Goal: Information Seeking & Learning: Check status

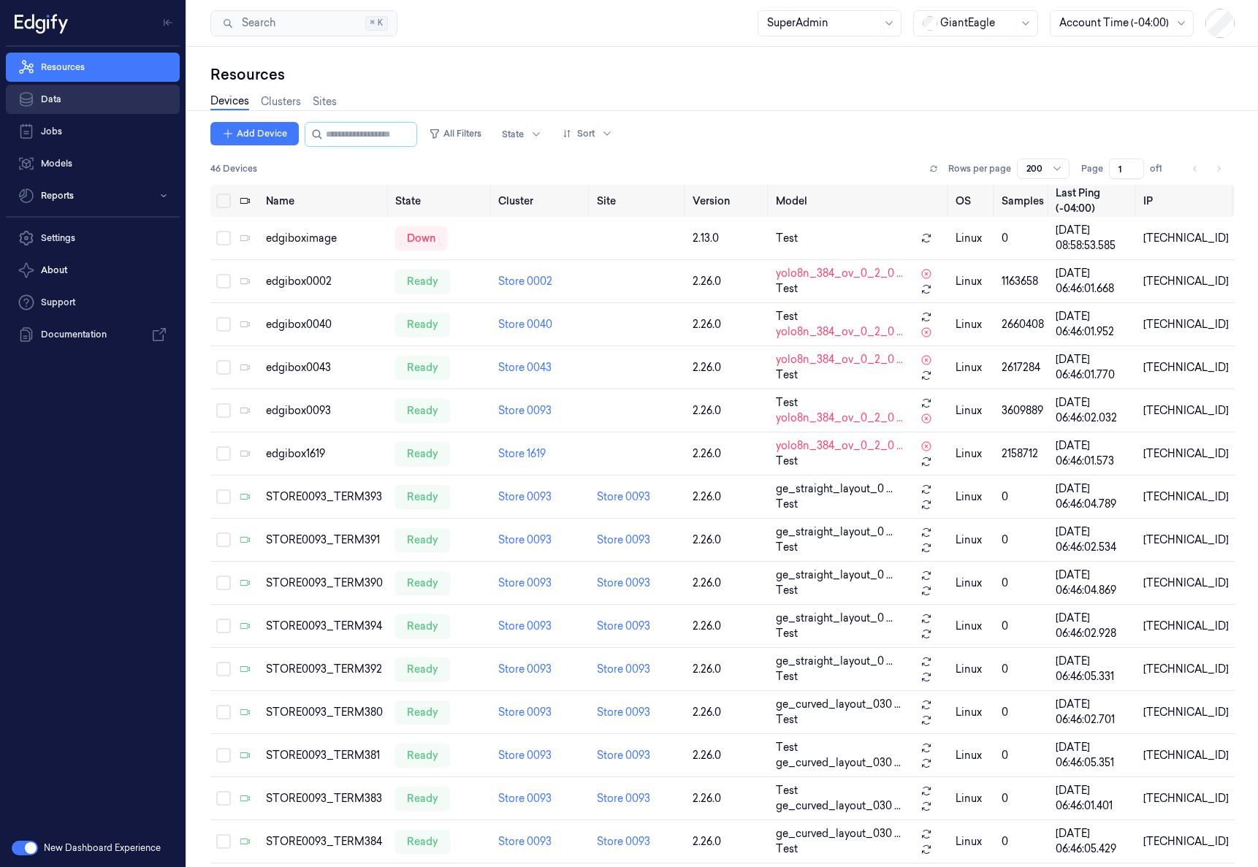
click at [107, 99] on link "Data" at bounding box center [93, 99] width 174 height 29
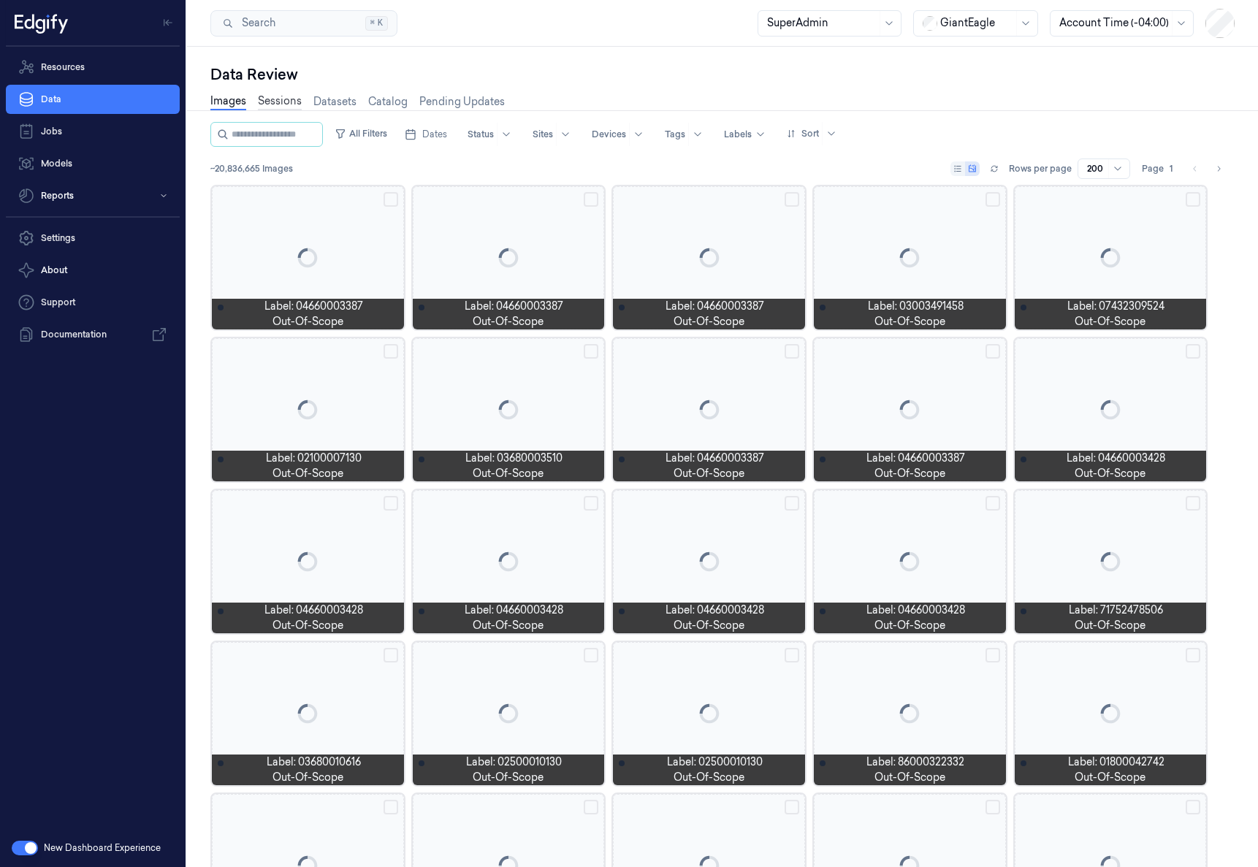
click at [288, 99] on link "Sessions" at bounding box center [280, 101] width 44 height 17
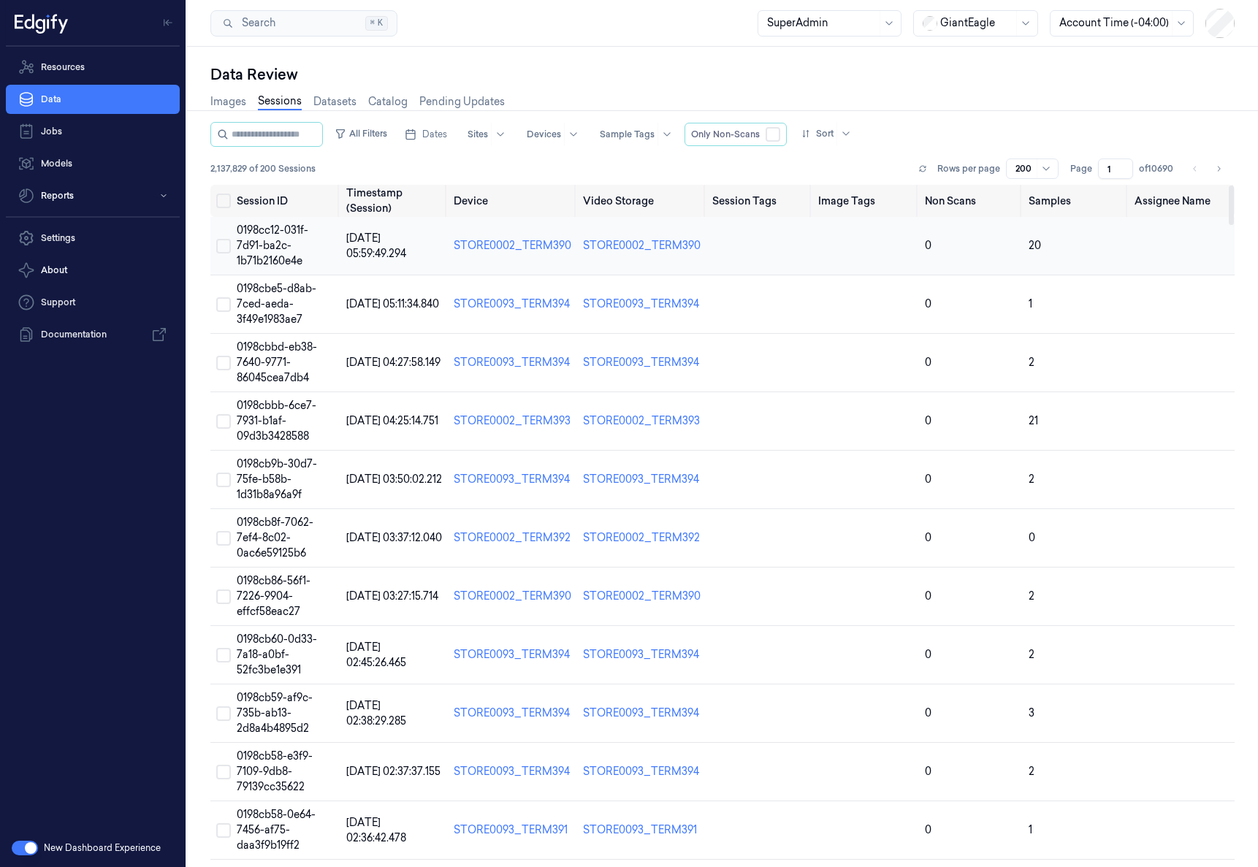
click at [277, 234] on span "0198cc12-031f-7d91-ba2c-1b71b2160e4e" at bounding box center [273, 245] width 72 height 44
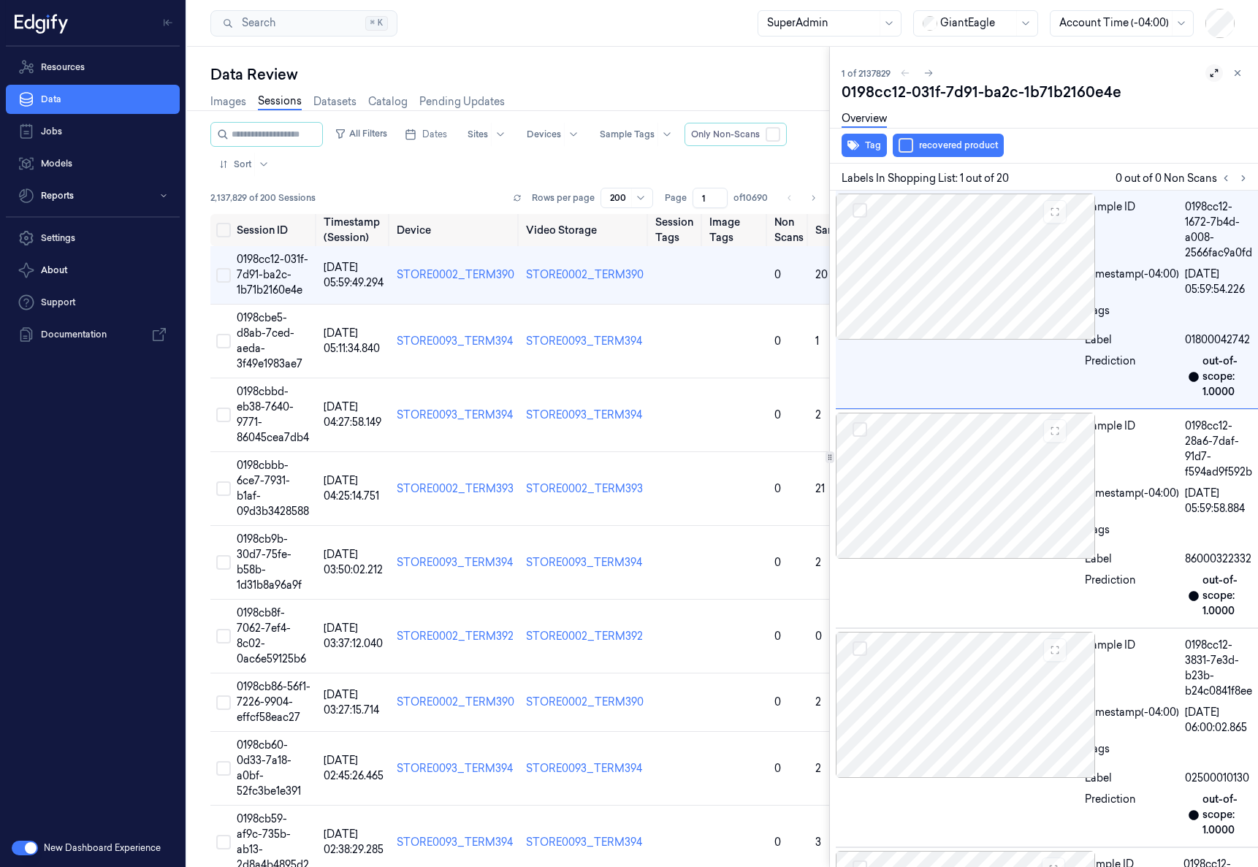
click at [1212, 72] on icon at bounding box center [1214, 73] width 10 height 10
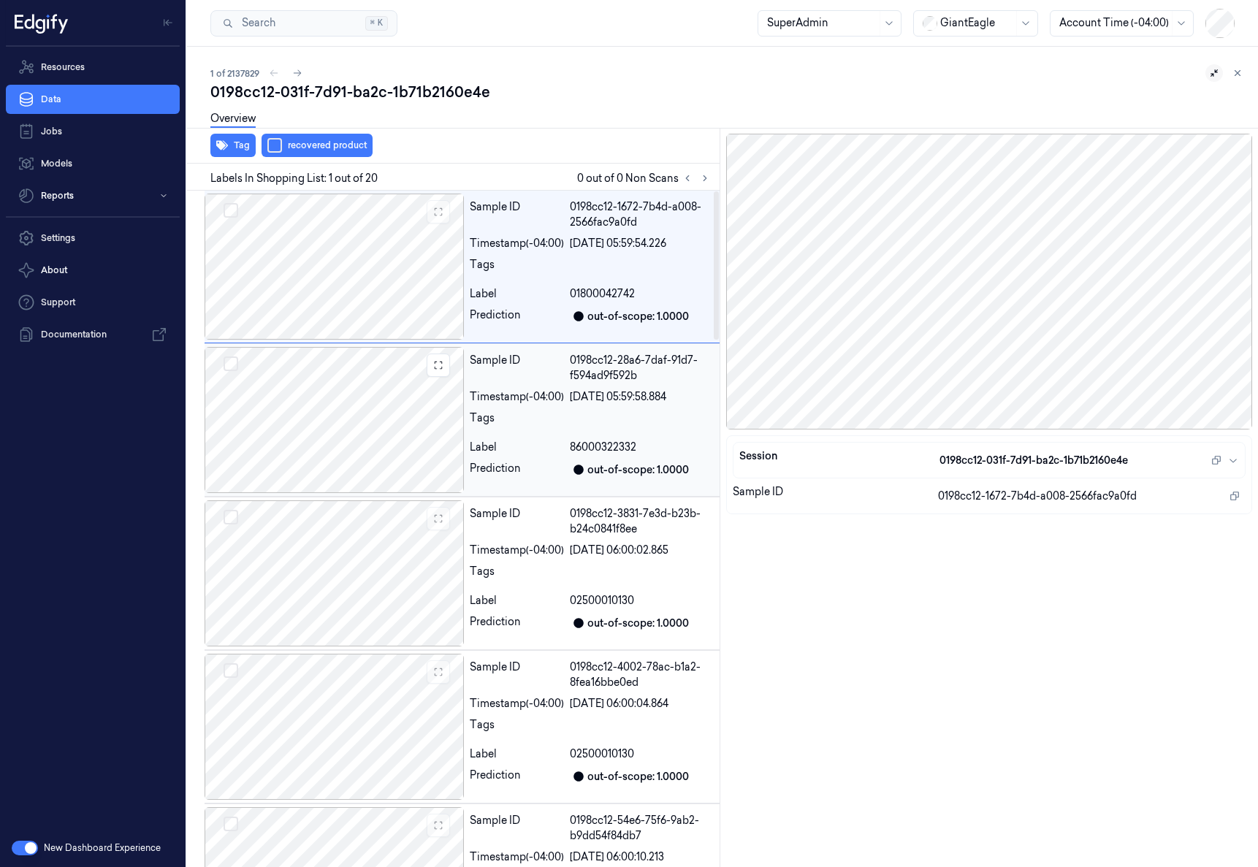
click at [384, 431] on div at bounding box center [333, 420] width 259 height 146
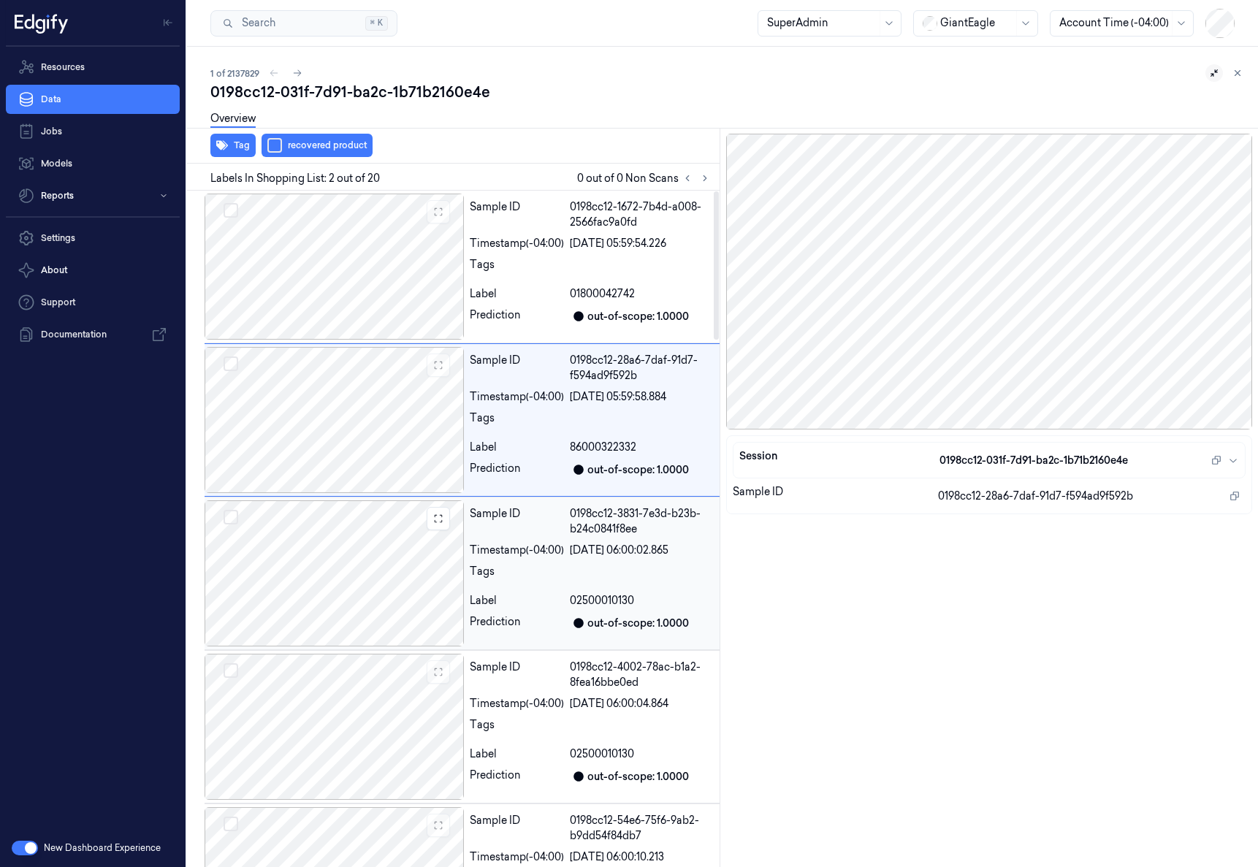
click at [385, 573] on div at bounding box center [333, 573] width 259 height 146
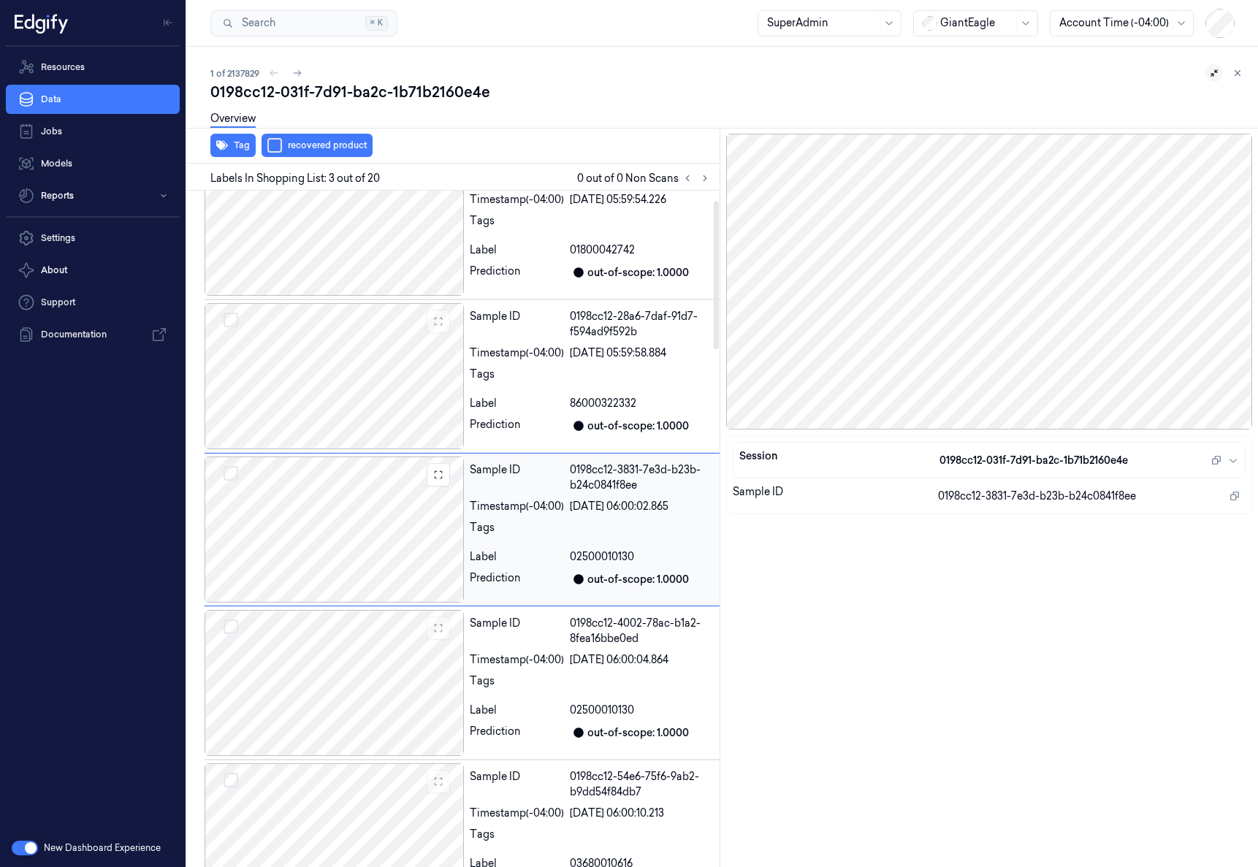
scroll to position [45, 0]
click at [1239, 75] on icon at bounding box center [1237, 73] width 5 height 5
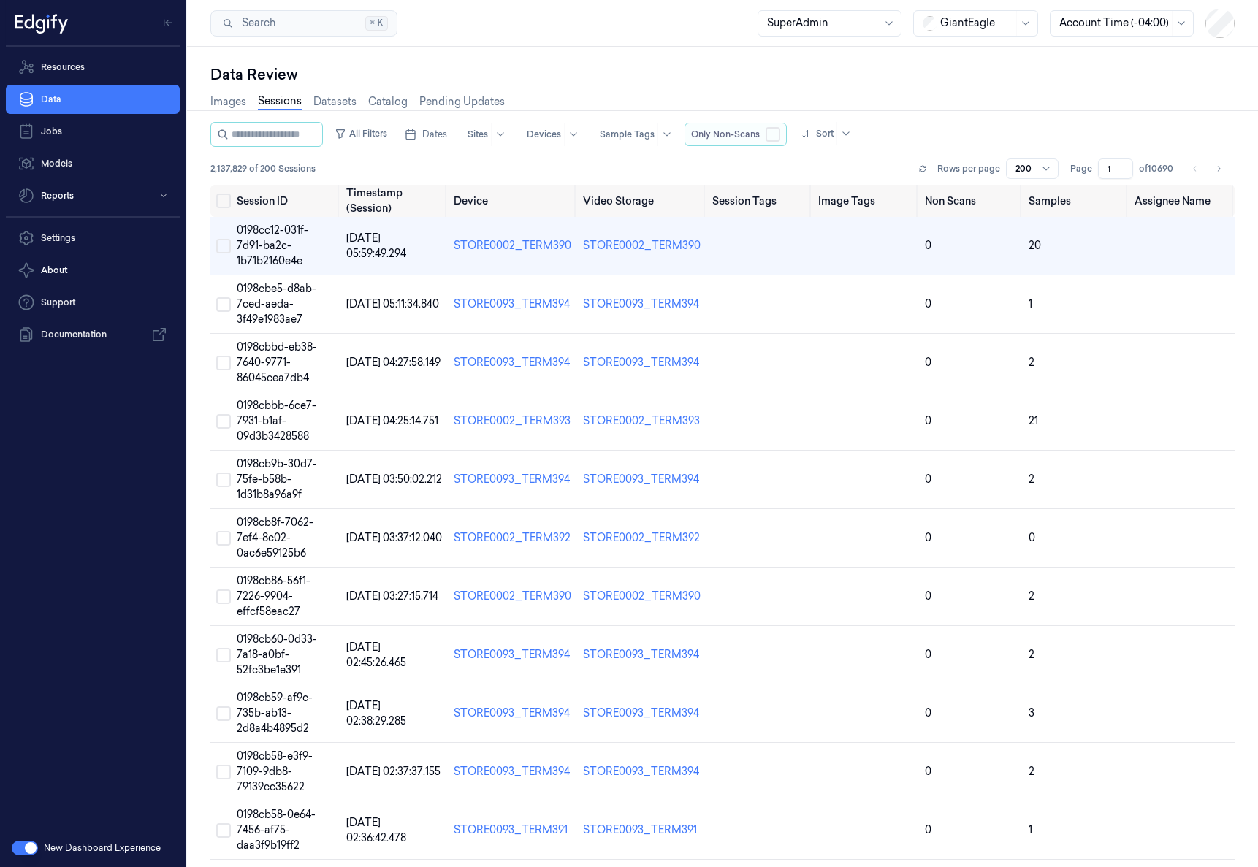
click at [780, 135] on button "button" at bounding box center [772, 134] width 15 height 15
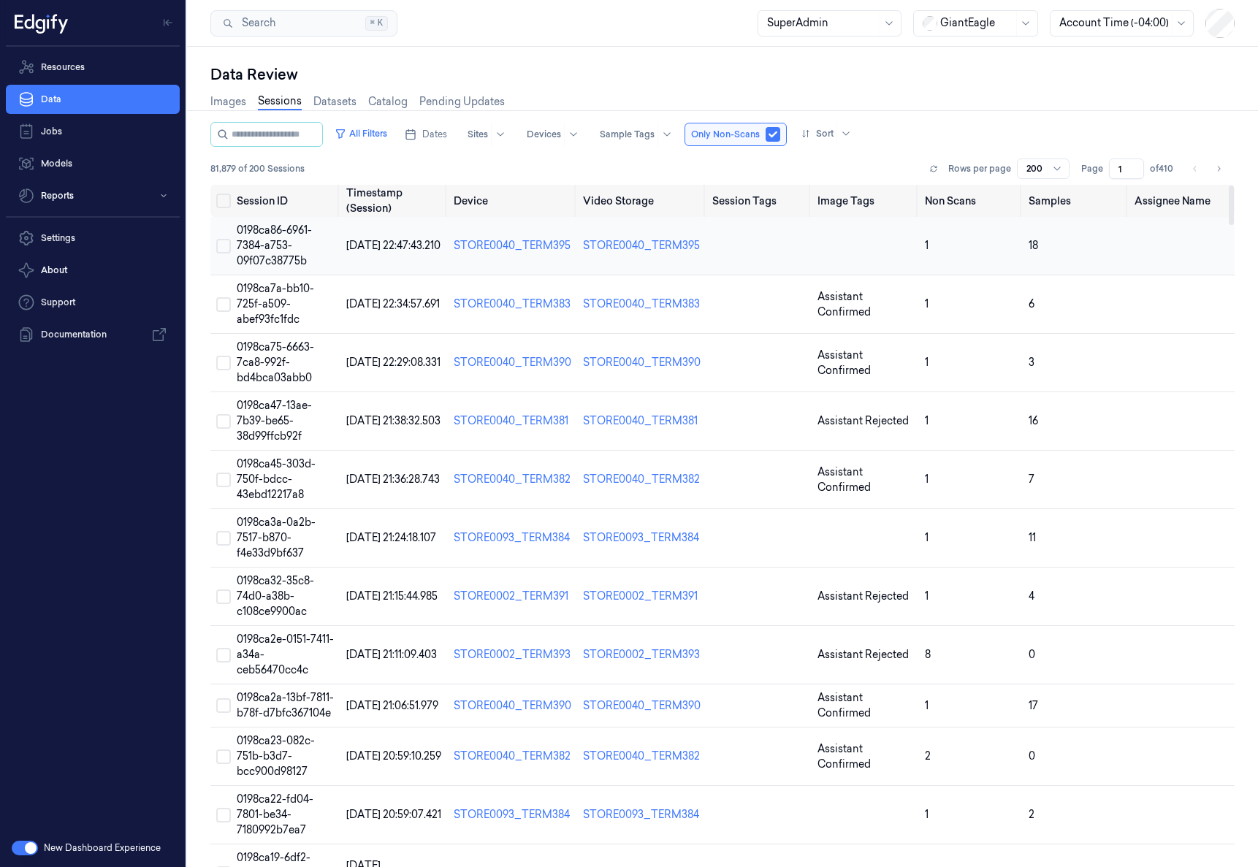
click at [274, 250] on span "0198ca86-6961-7384-a753-09f07c38775b" at bounding box center [274, 245] width 75 height 44
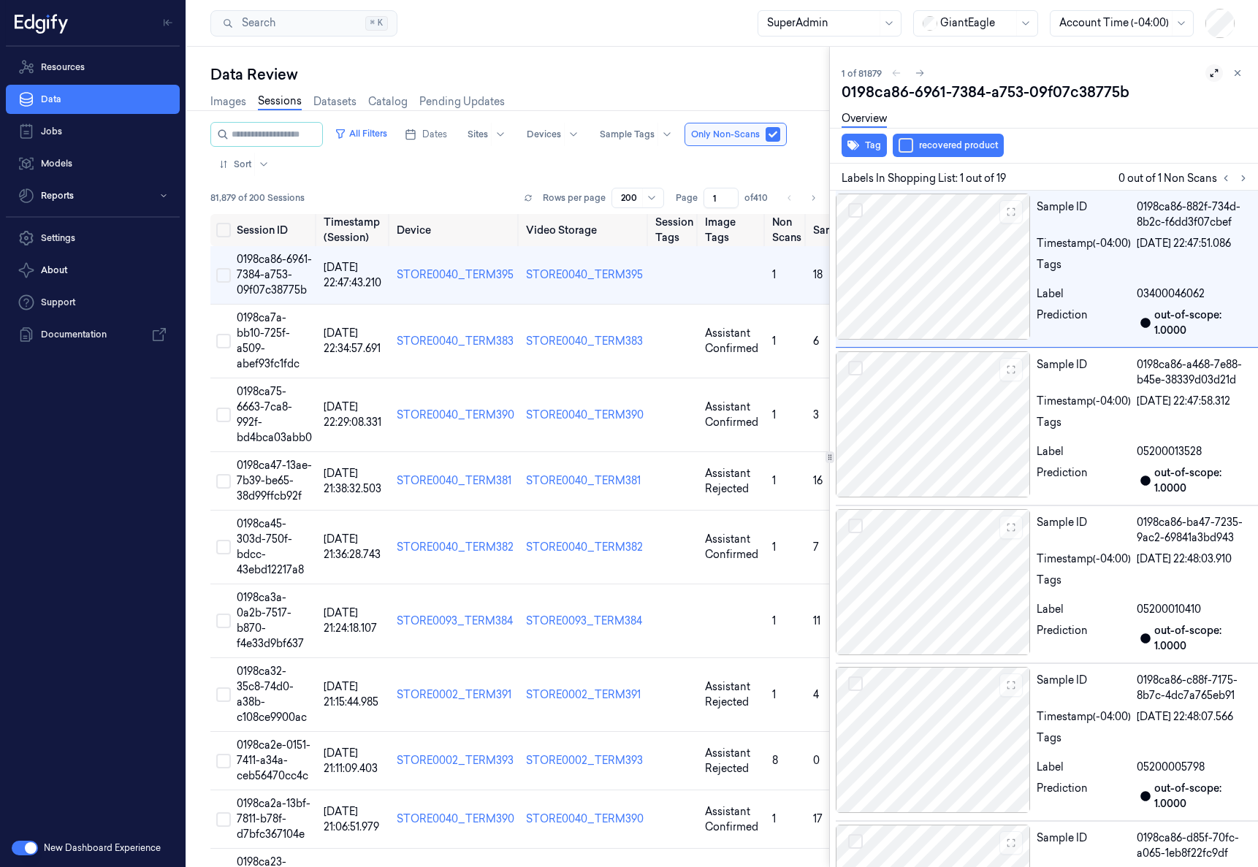
click at [1209, 69] on icon at bounding box center [1214, 73] width 10 height 10
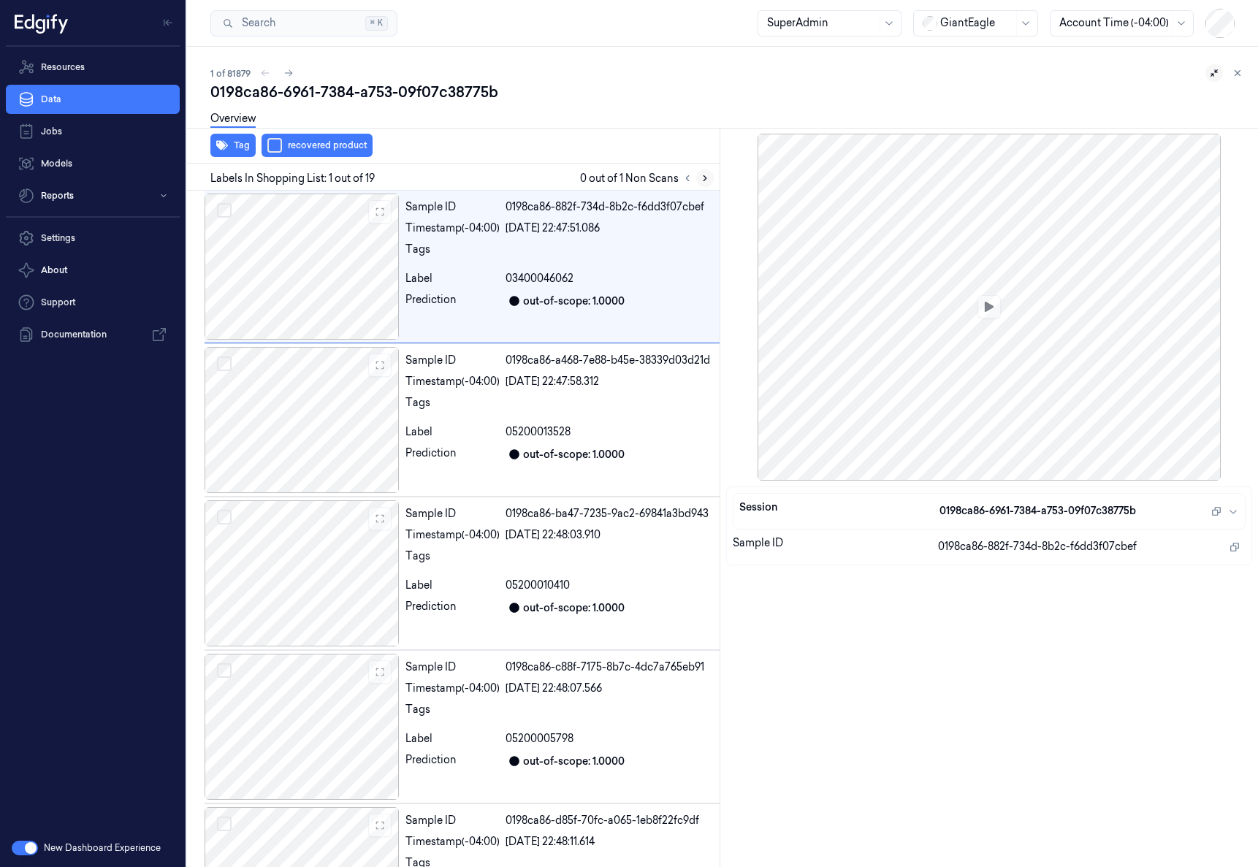
click at [707, 179] on icon at bounding box center [705, 178] width 10 height 10
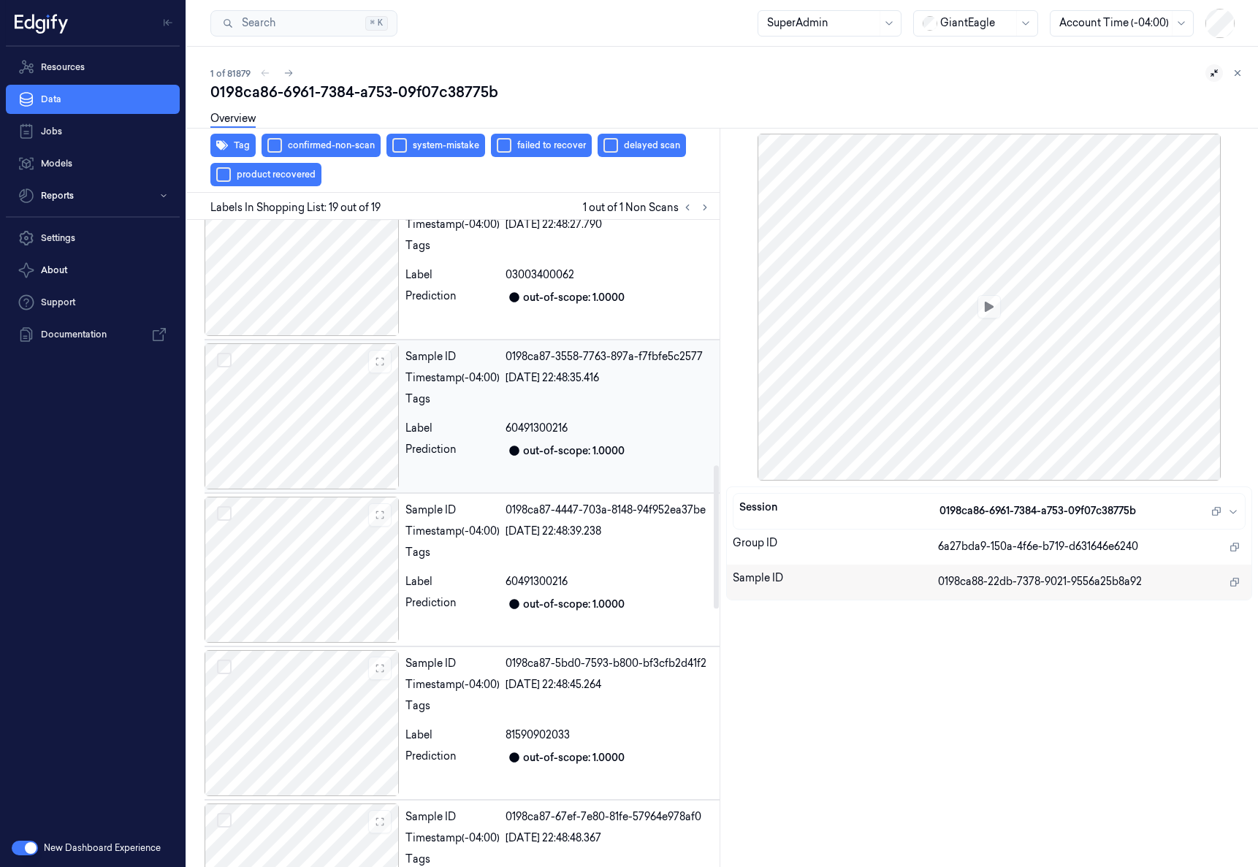
scroll to position [1040, 0]
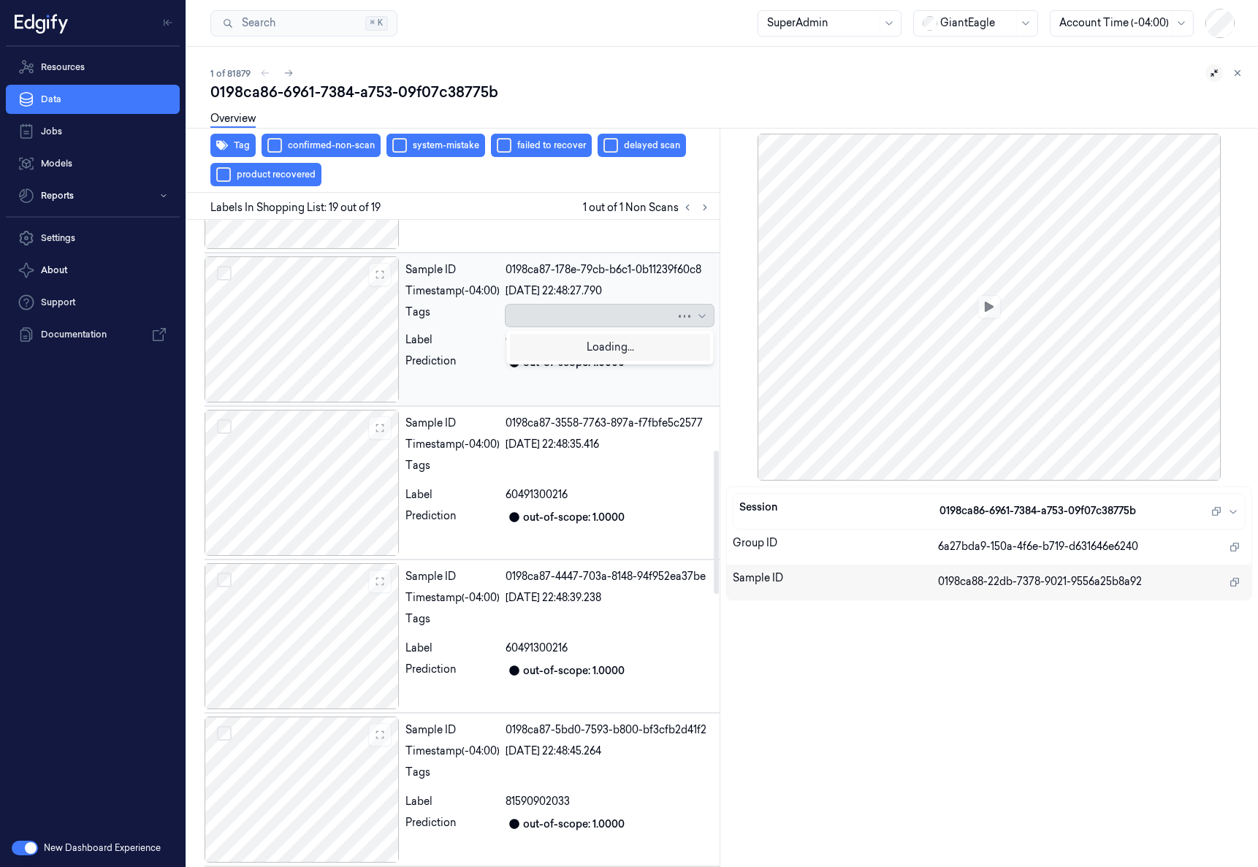
click at [646, 313] on div at bounding box center [591, 316] width 169 height 15
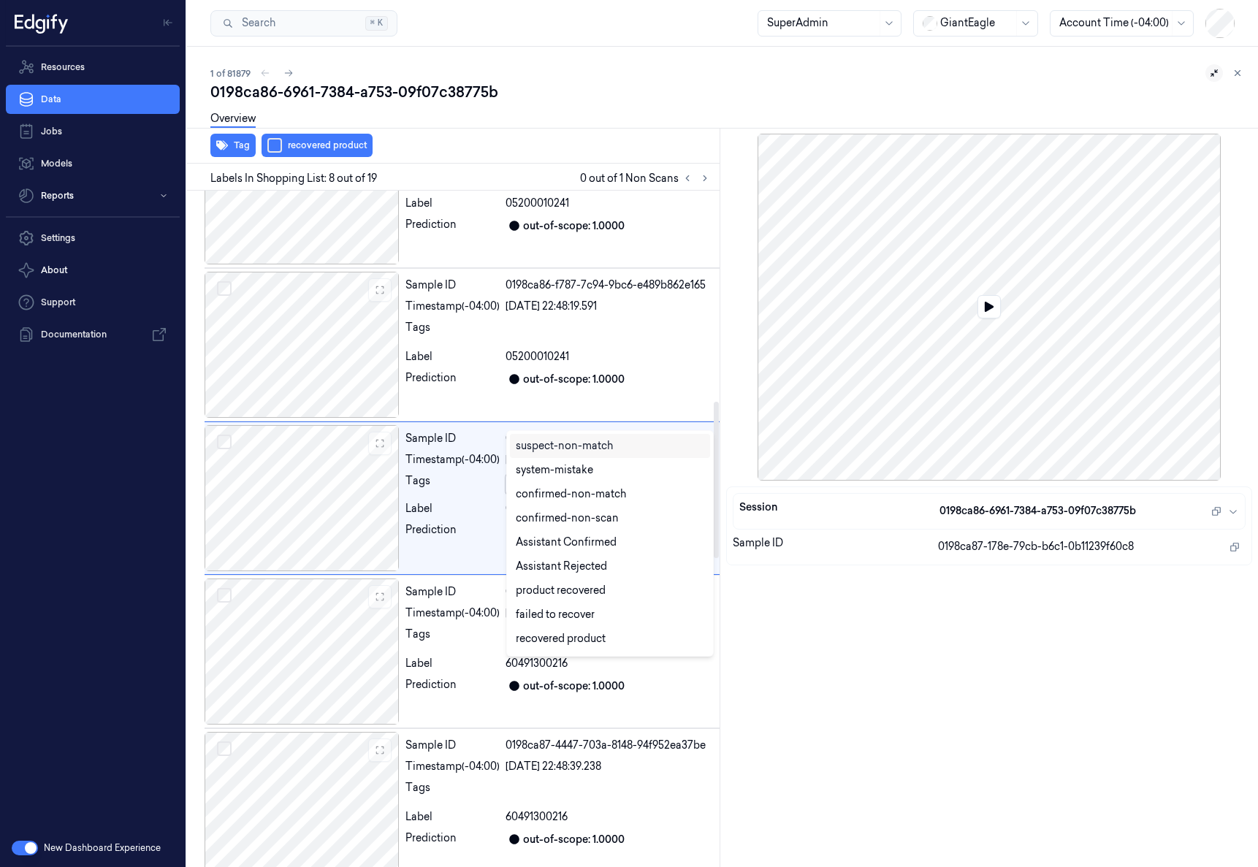
scroll to position [811, 0]
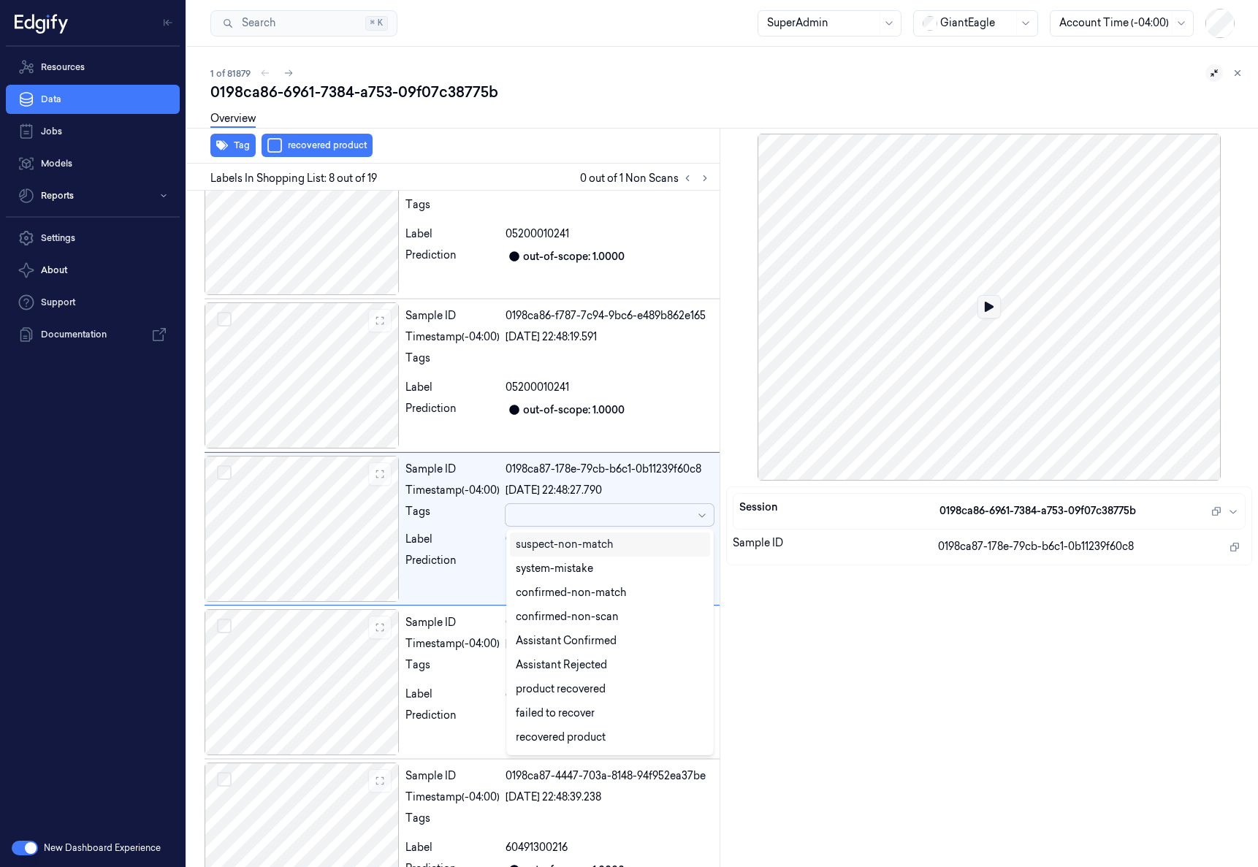
click at [993, 302] on button at bounding box center [988, 306] width 23 height 23
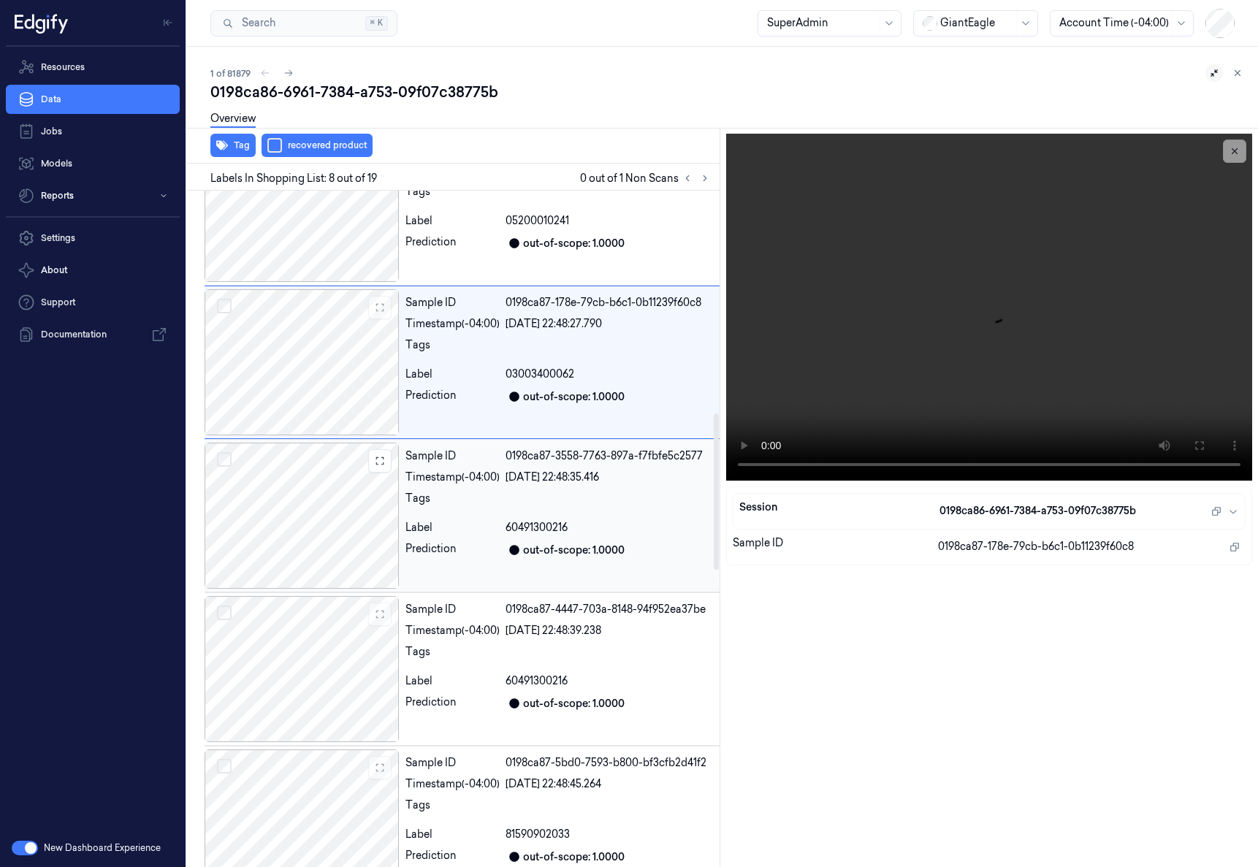
scroll to position [985, 0]
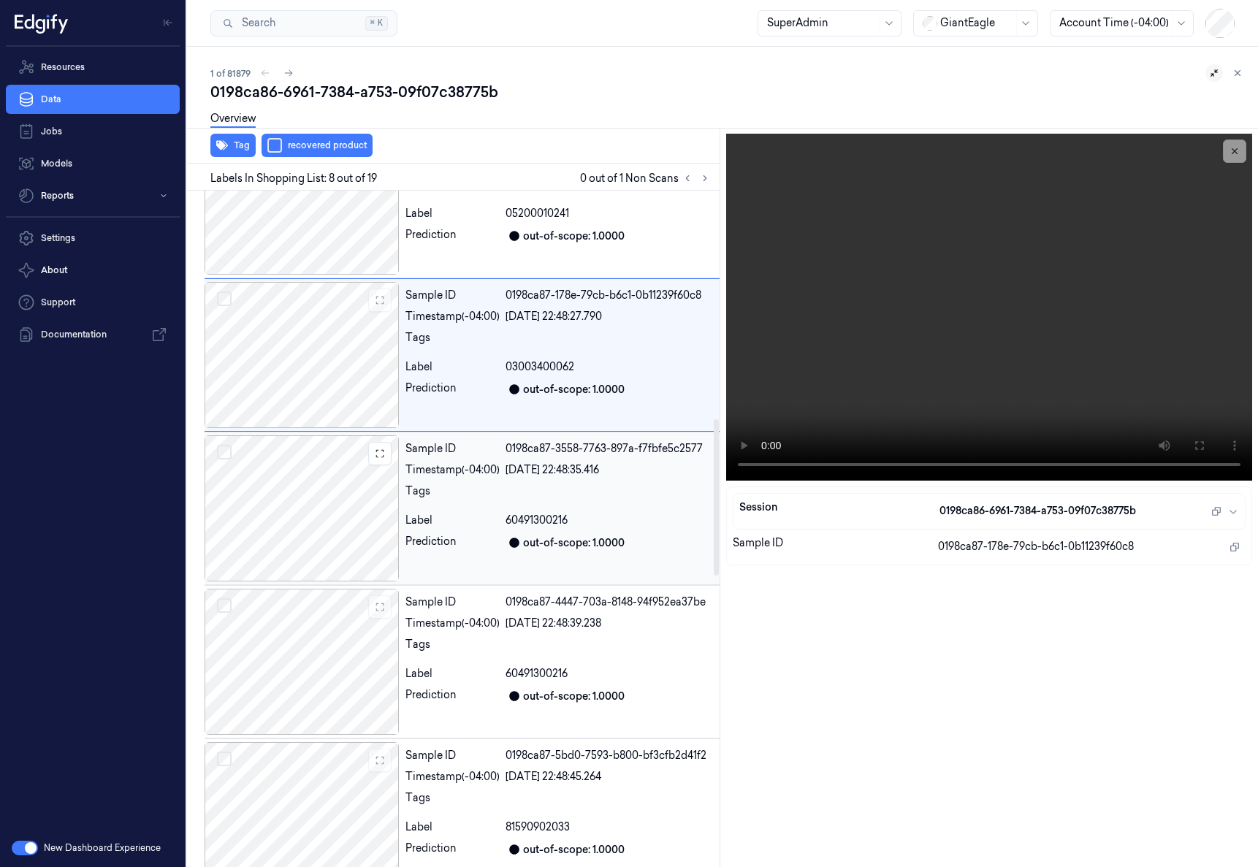
click at [356, 514] on div at bounding box center [301, 508] width 195 height 146
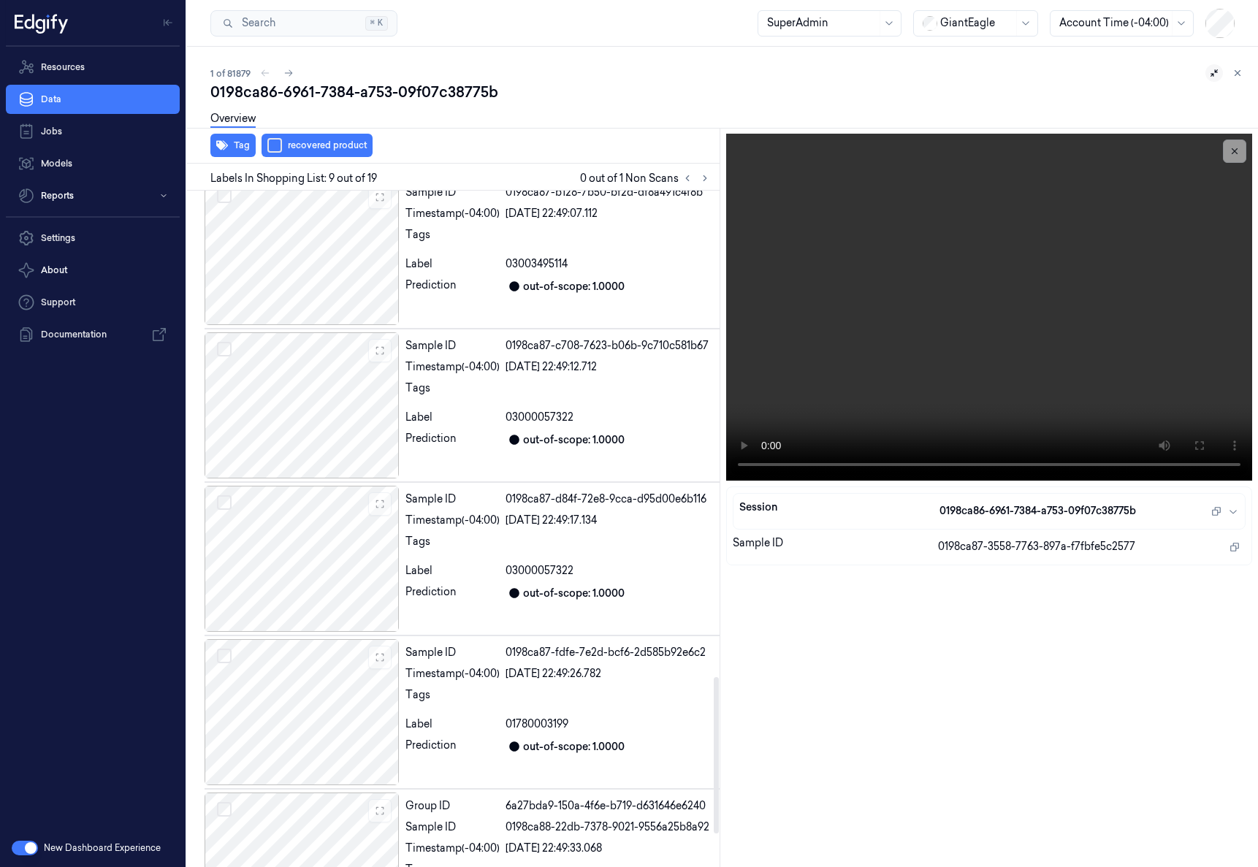
scroll to position [2242, 0]
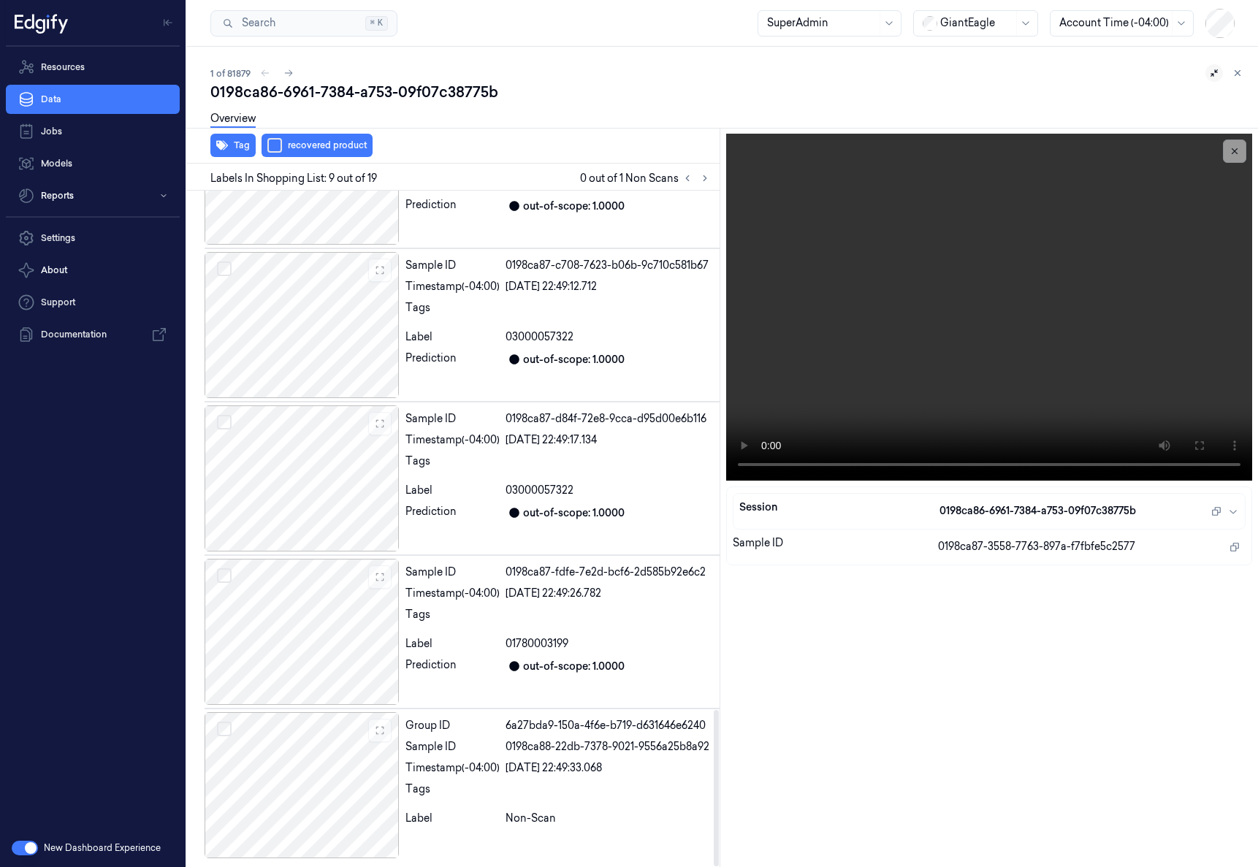
drag, startPoint x: 717, startPoint y: 562, endPoint x: 727, endPoint y: 863, distance: 300.3
click at [719, 866] on div at bounding box center [716, 788] width 5 height 156
click at [635, 805] on div "Group ID 6a27bda9-150a-4f6e-b719-d631646e6240 Sample ID 0198ca88-22db-7378-9021…" at bounding box center [559, 785] width 320 height 146
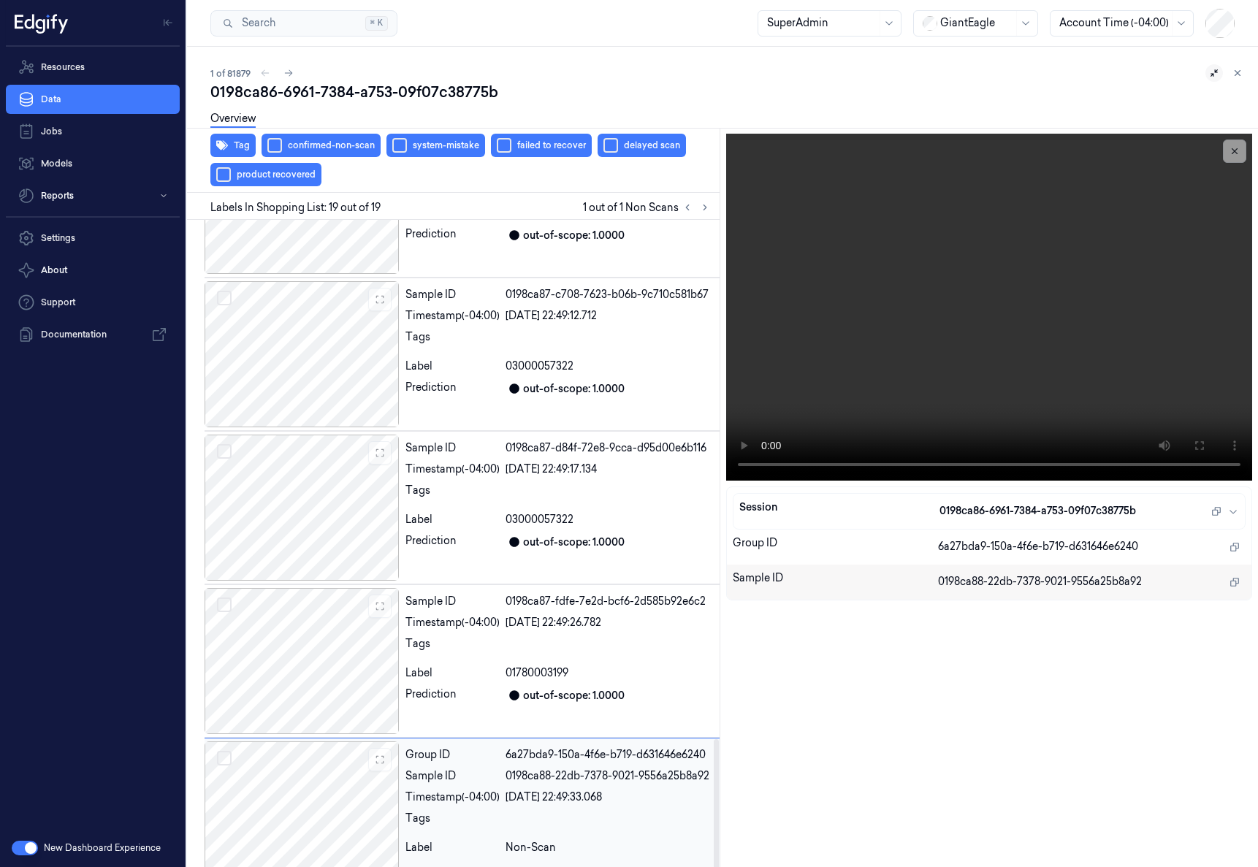
scroll to position [2271, 0]
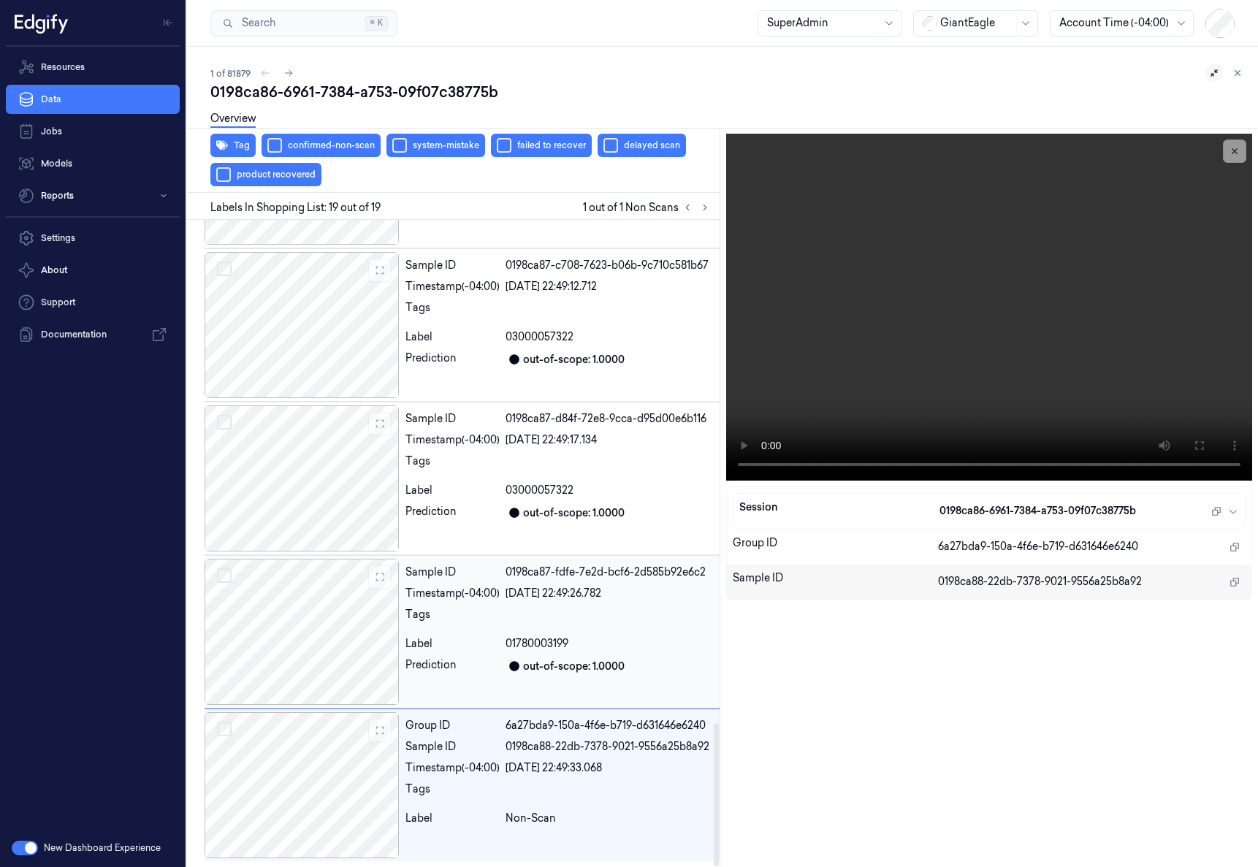
click at [638, 631] on div "Sample ID 0198ca87-fdfe-7e2d-bcf6-2d585b92e6c2 Timestamp (-04:00) [DATE] 22:49:…" at bounding box center [559, 632] width 320 height 146
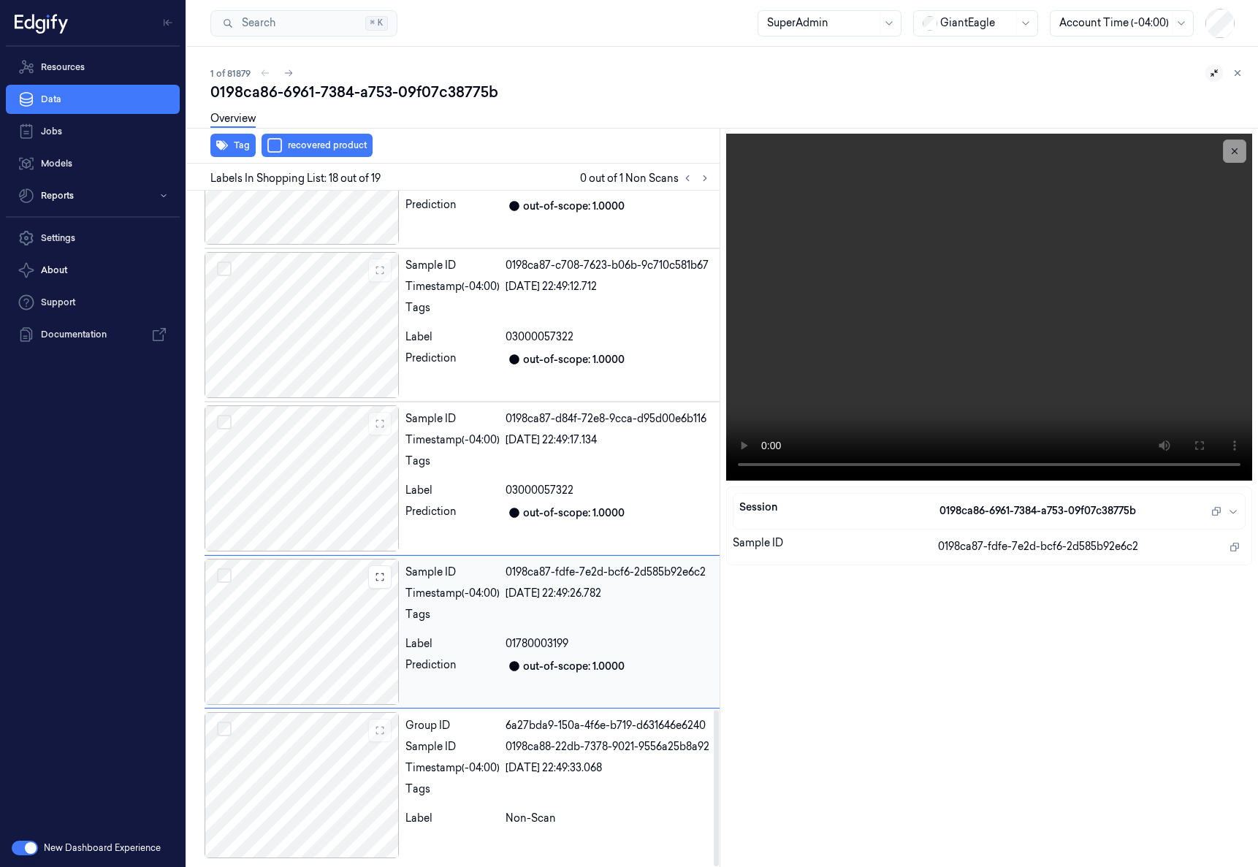
click at [307, 652] on div at bounding box center [301, 632] width 195 height 146
click at [302, 758] on div at bounding box center [301, 785] width 195 height 146
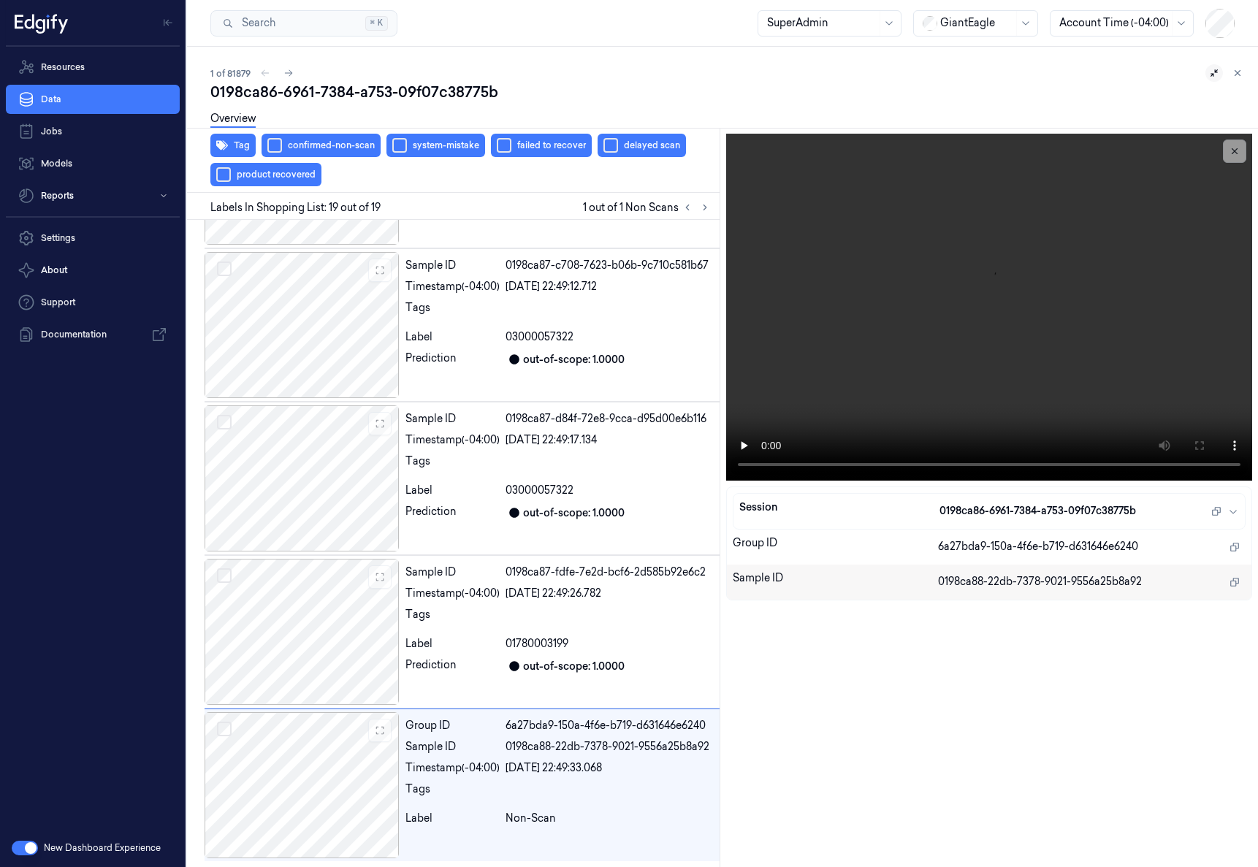
scroll to position [2271, 0]
click at [233, 146] on button "Tag" at bounding box center [232, 145] width 45 height 23
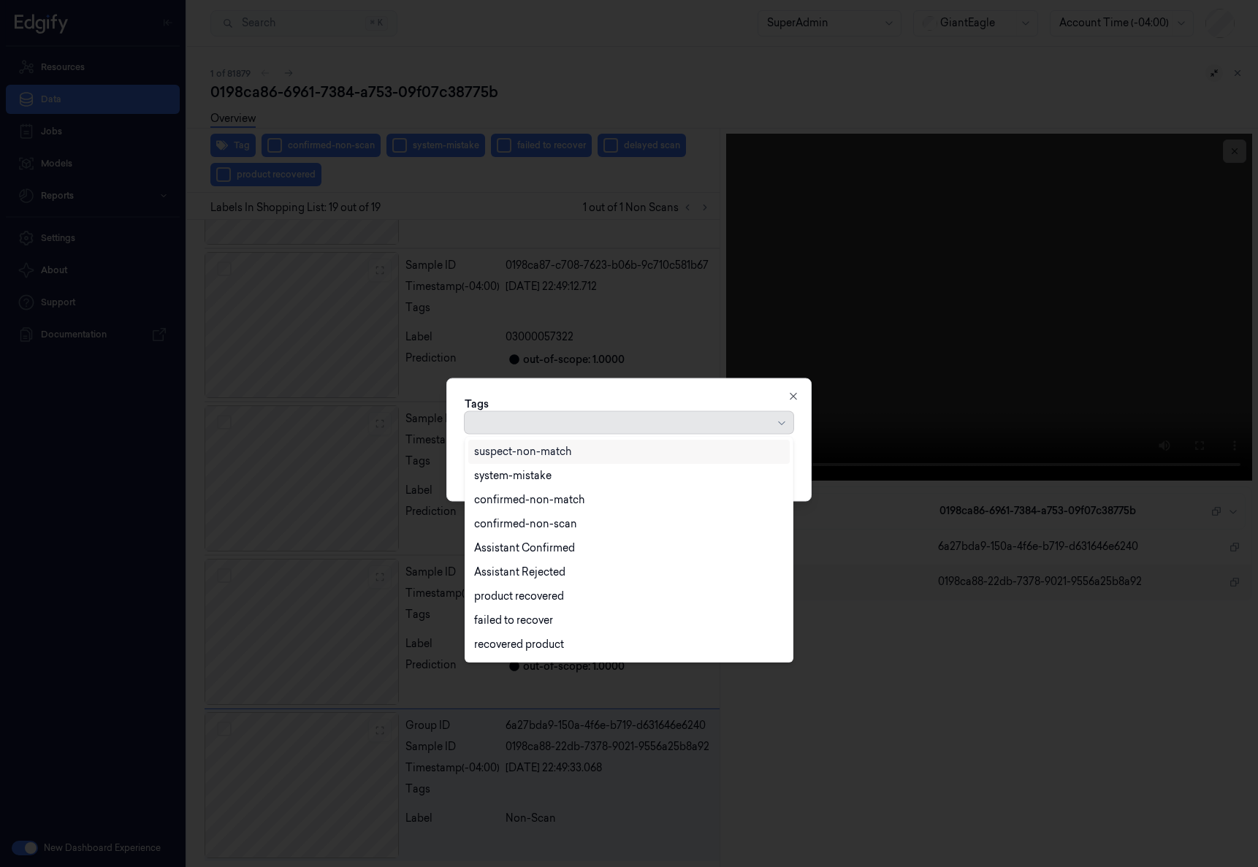
click at [688, 426] on div at bounding box center [619, 423] width 307 height 15
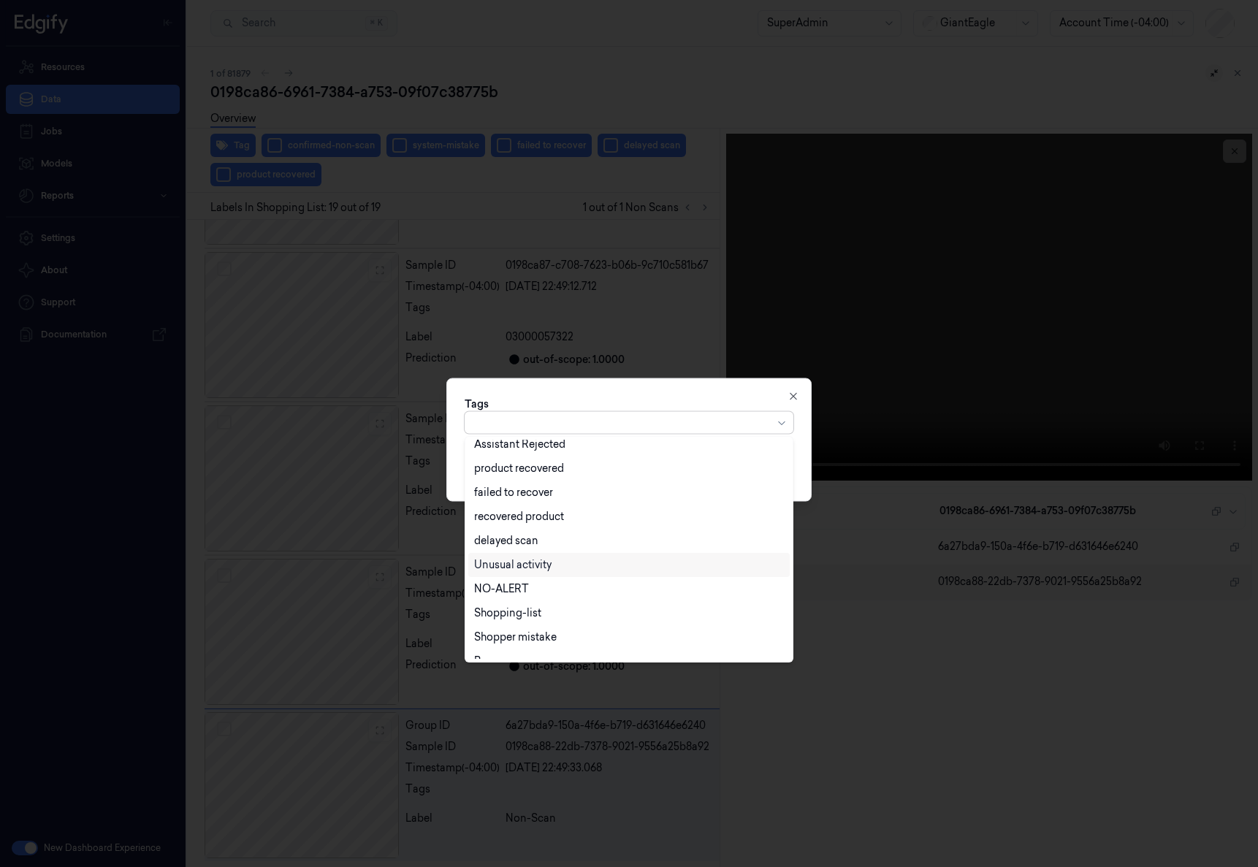
scroll to position [142, 0]
click at [798, 399] on icon "button" at bounding box center [793, 396] width 12 height 12
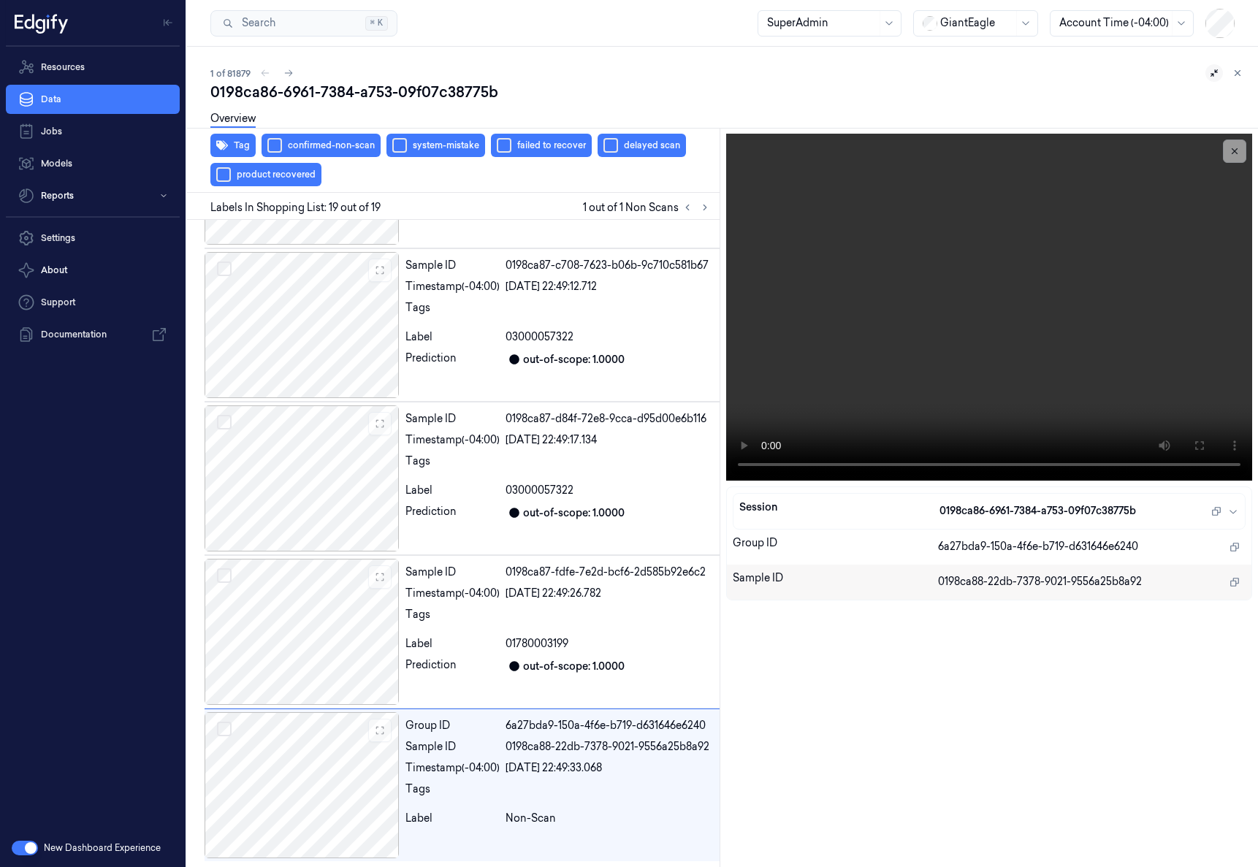
click at [599, 77] on div "1 of 81879" at bounding box center [728, 73] width 1036 height 18
click at [225, 144] on icon "button" at bounding box center [222, 145] width 12 height 12
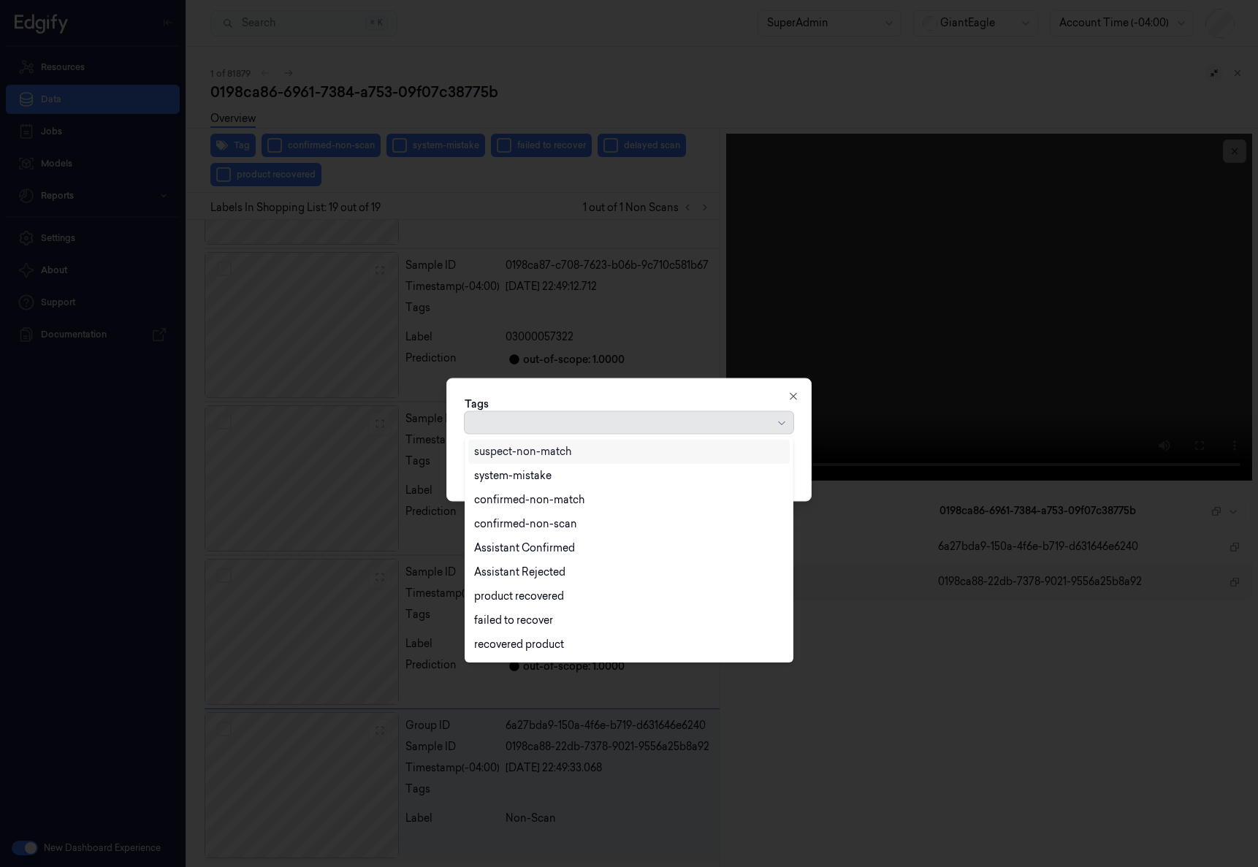
click at [500, 425] on div at bounding box center [619, 423] width 307 height 15
click at [459, 471] on div "Tags system-mistake, 2 of 10. 10 results available. Use Up and Down to choose o…" at bounding box center [628, 439] width 365 height 123
click at [633, 427] on div at bounding box center [619, 423] width 307 height 15
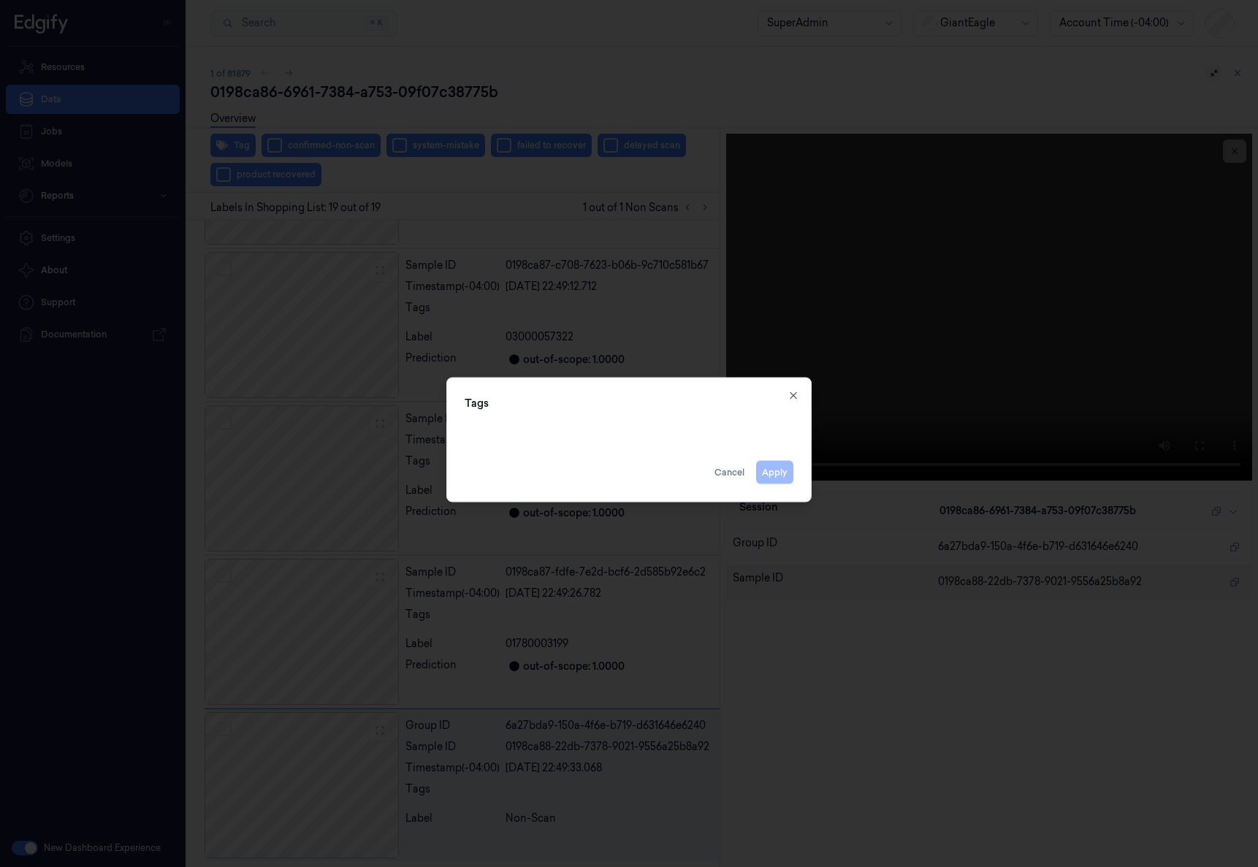
click at [608, 402] on div "Tags" at bounding box center [628, 414] width 329 height 39
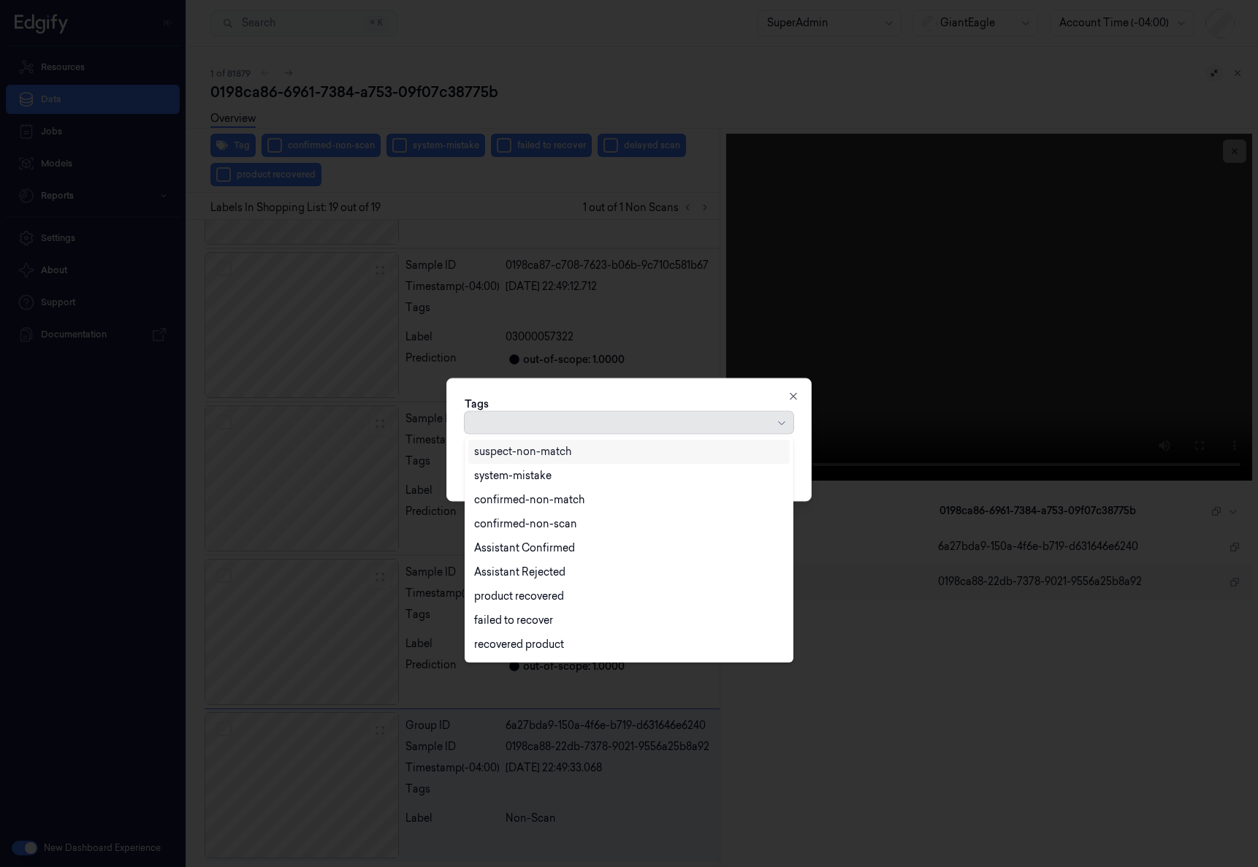
click at [542, 427] on div at bounding box center [619, 423] width 307 height 15
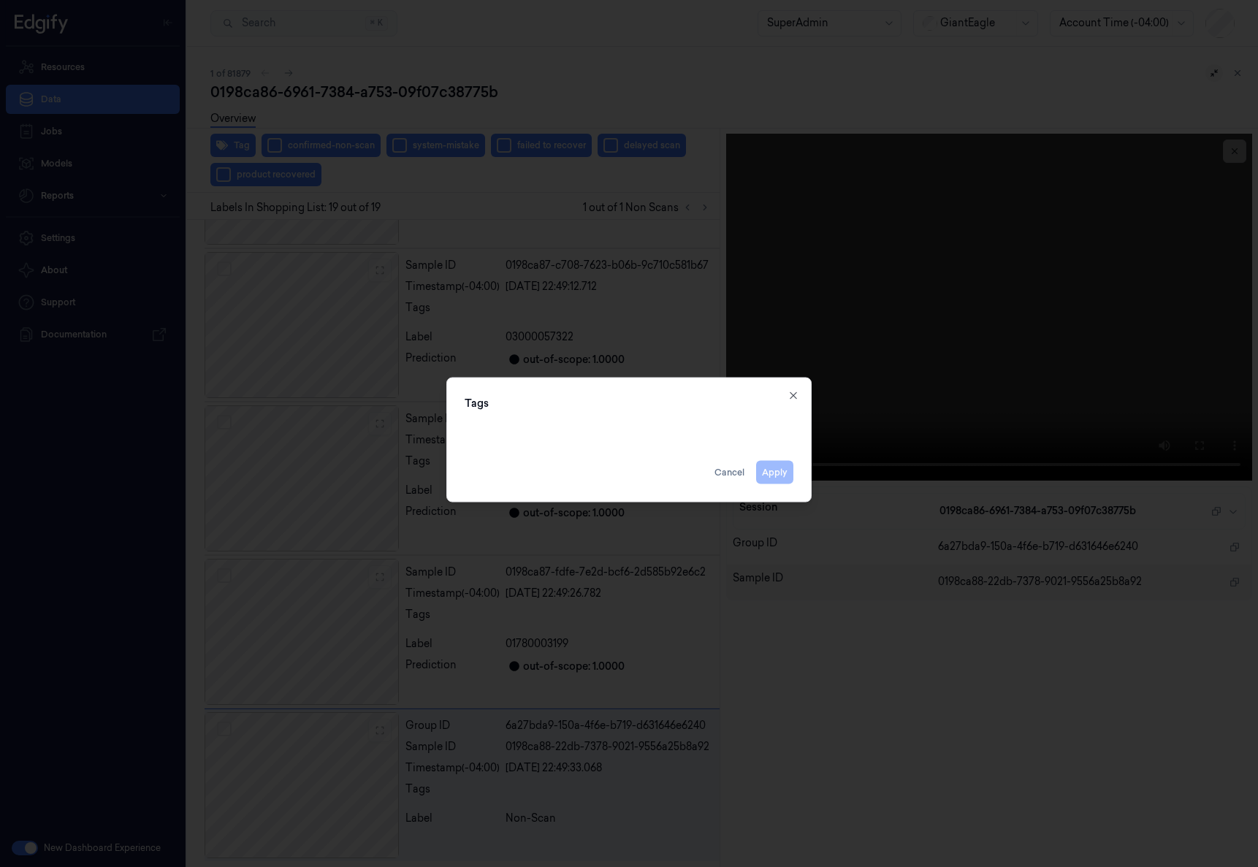
click at [803, 472] on div "Tags Apply Cancel Close" at bounding box center [628, 439] width 365 height 125
click at [628, 426] on div at bounding box center [626, 422] width 321 height 15
click at [628, 426] on div at bounding box center [619, 423] width 307 height 15
click at [748, 429] on div at bounding box center [619, 423] width 307 height 15
click at [459, 473] on div "Tags Apply Cancel Close" at bounding box center [628, 439] width 365 height 125
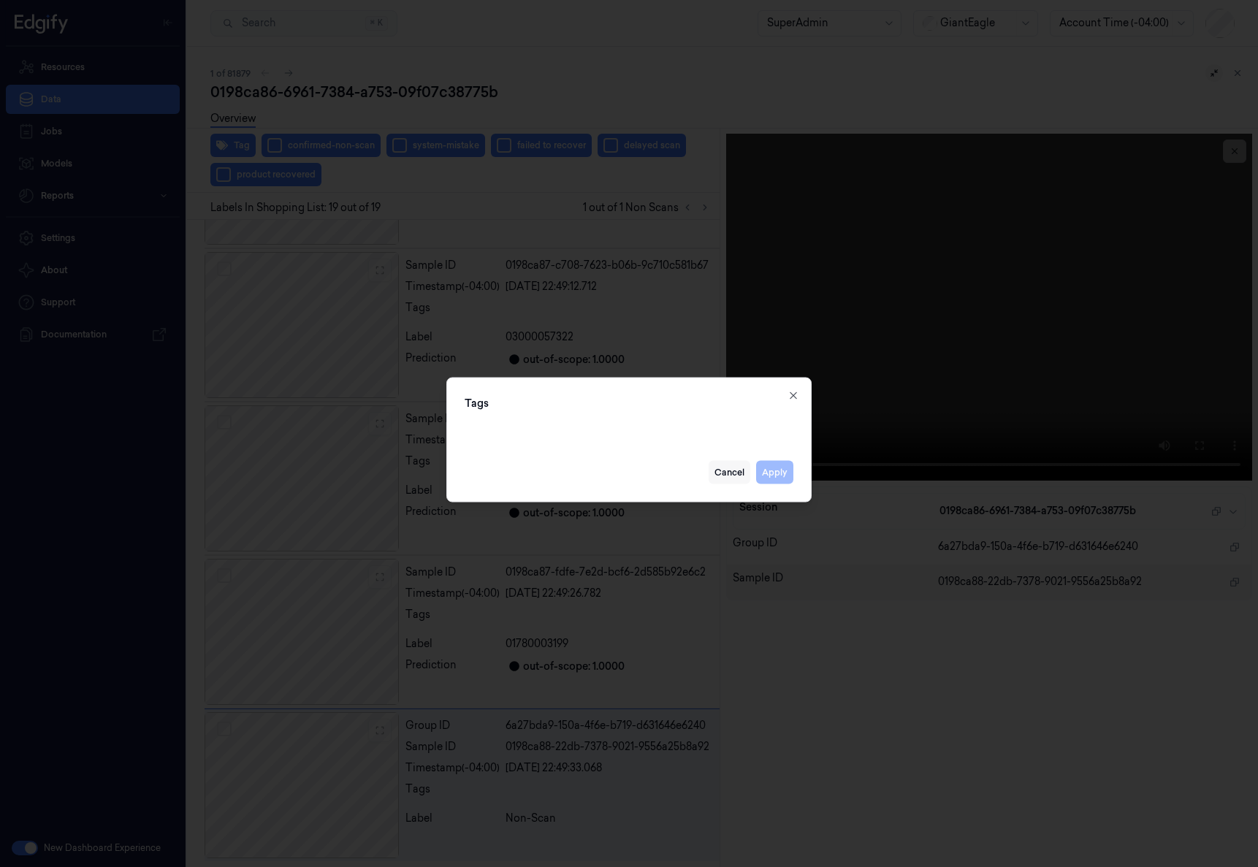
click at [738, 476] on button "Cancel" at bounding box center [729, 471] width 42 height 23
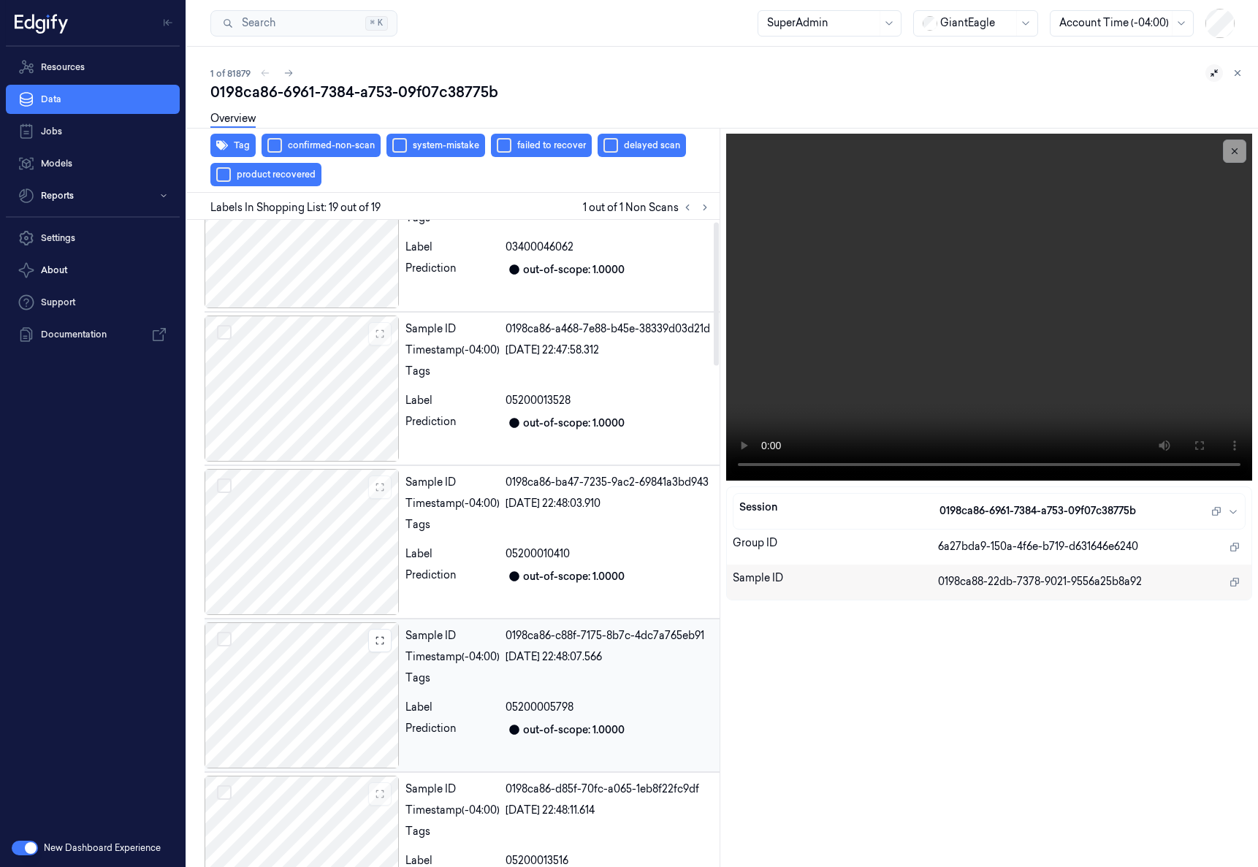
scroll to position [0, 0]
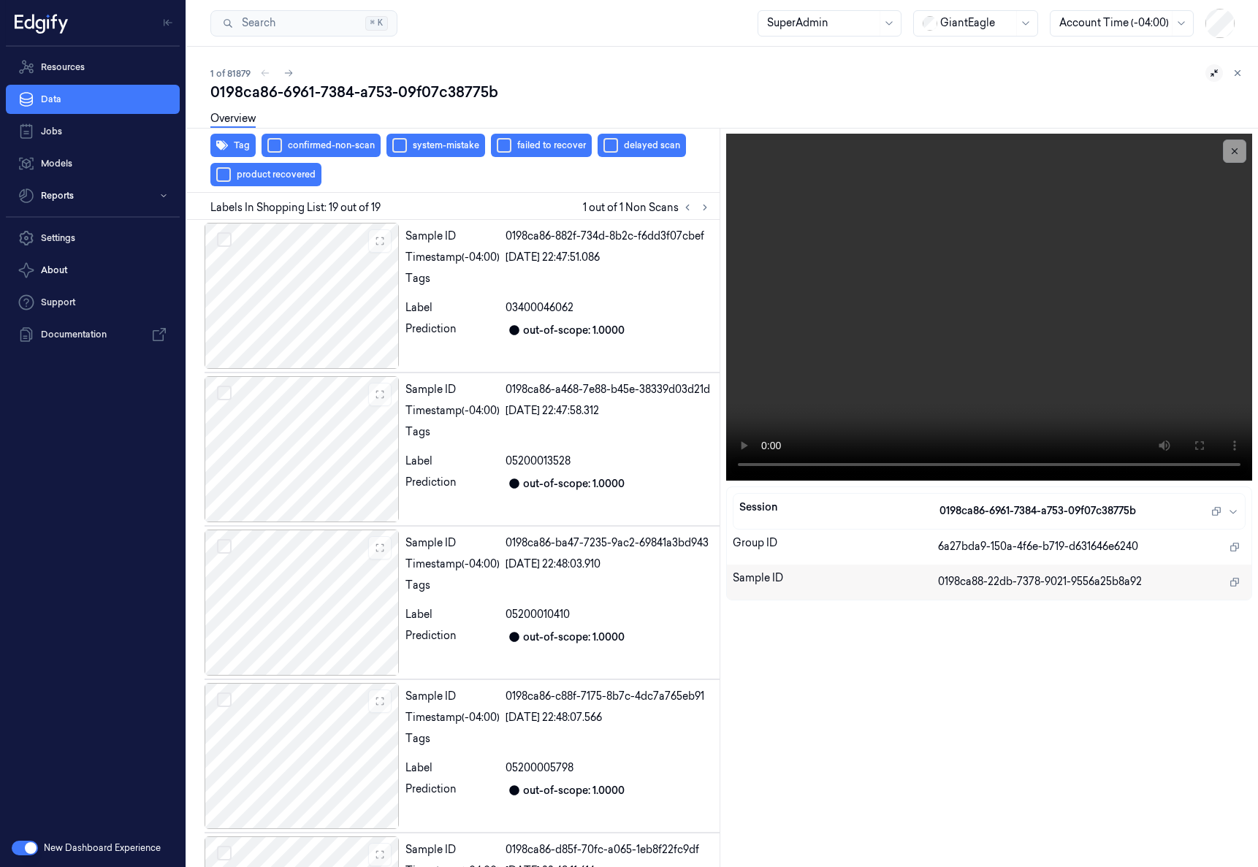
click at [29, 857] on div "New Dashboard Experience" at bounding box center [93, 848] width 186 height 38
click at [26, 849] on button "button" at bounding box center [25, 848] width 26 height 15
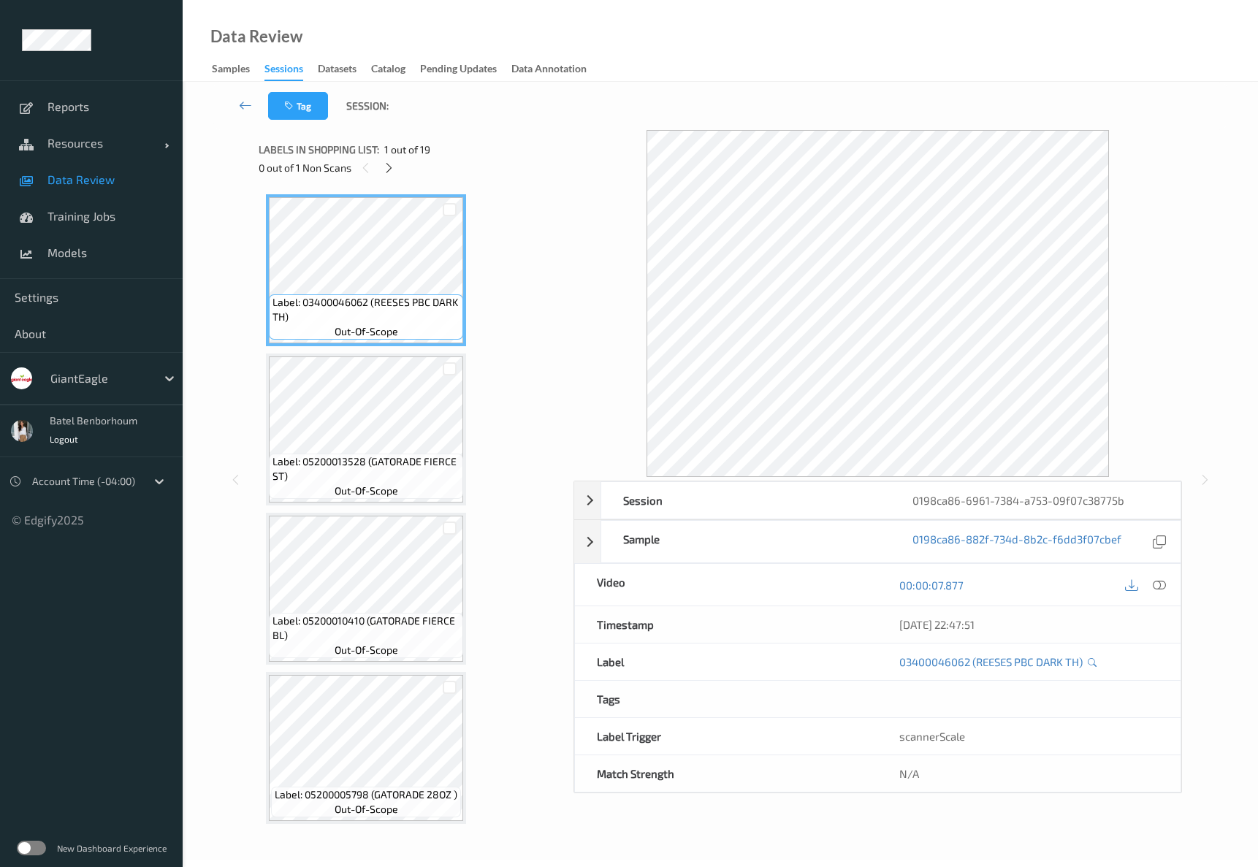
click at [29, 844] on label at bounding box center [31, 848] width 29 height 15
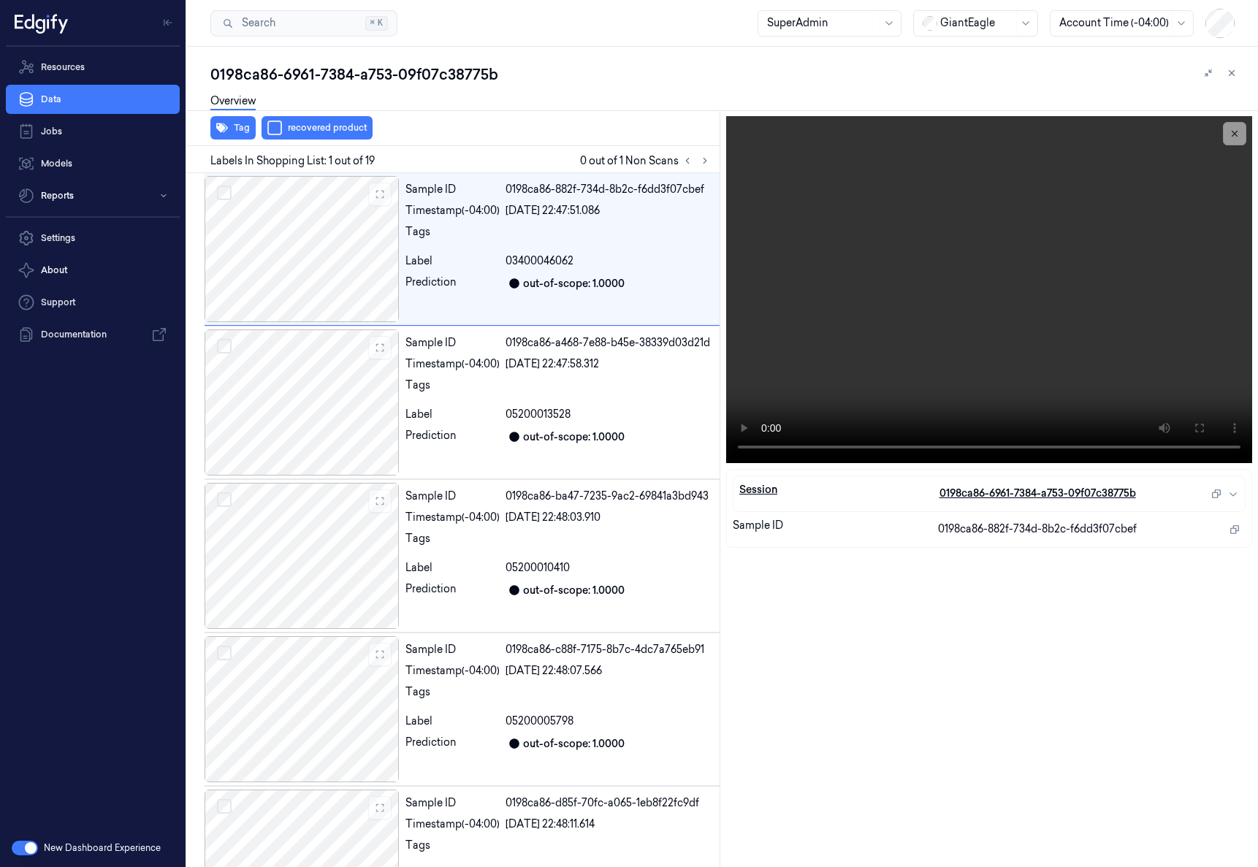
click at [1234, 495] on icon "button" at bounding box center [1233, 494] width 12 height 12
